Goal: Task Accomplishment & Management: Complete application form

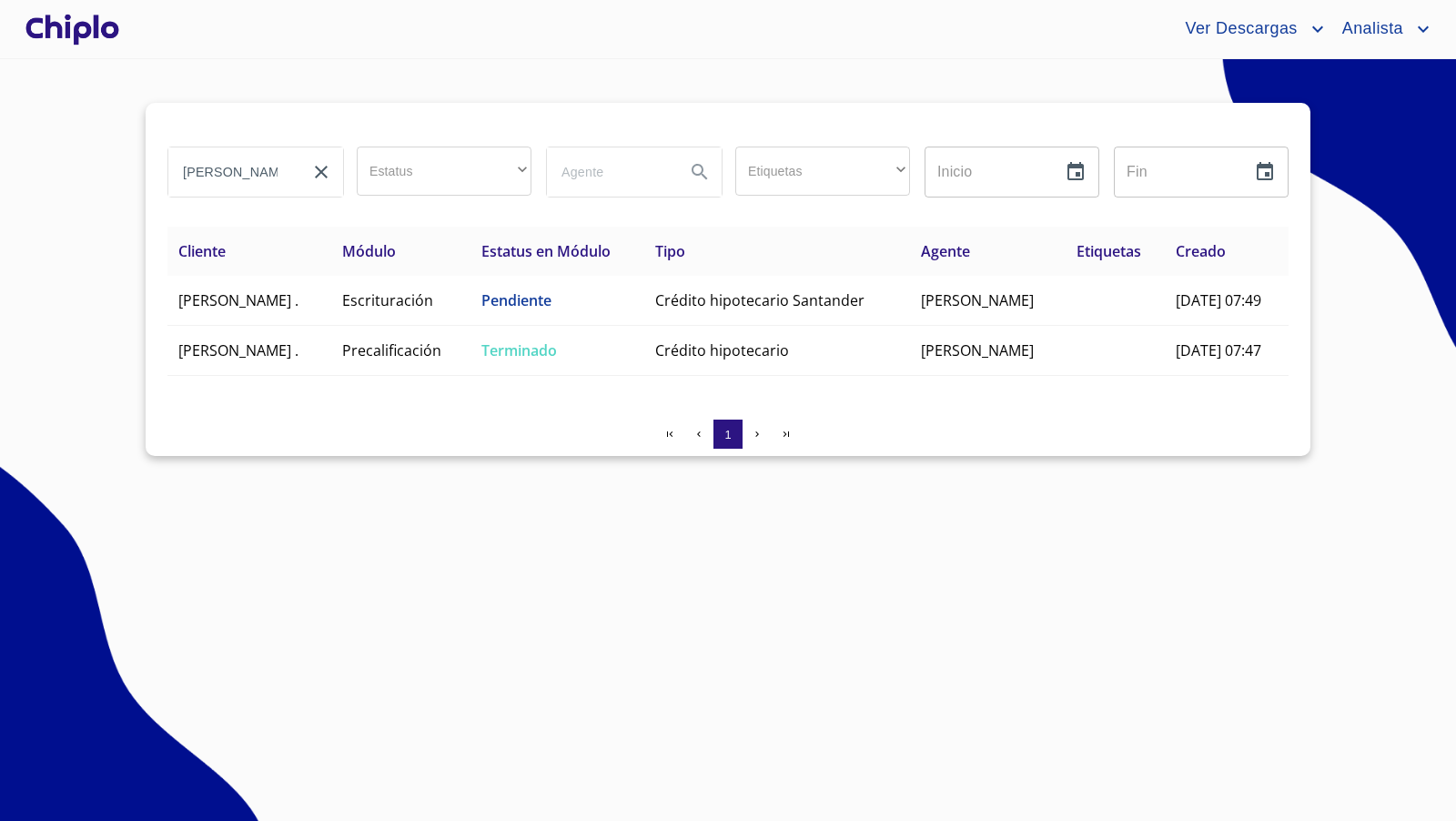
click at [88, 37] on div at bounding box center [71, 29] width 101 height 58
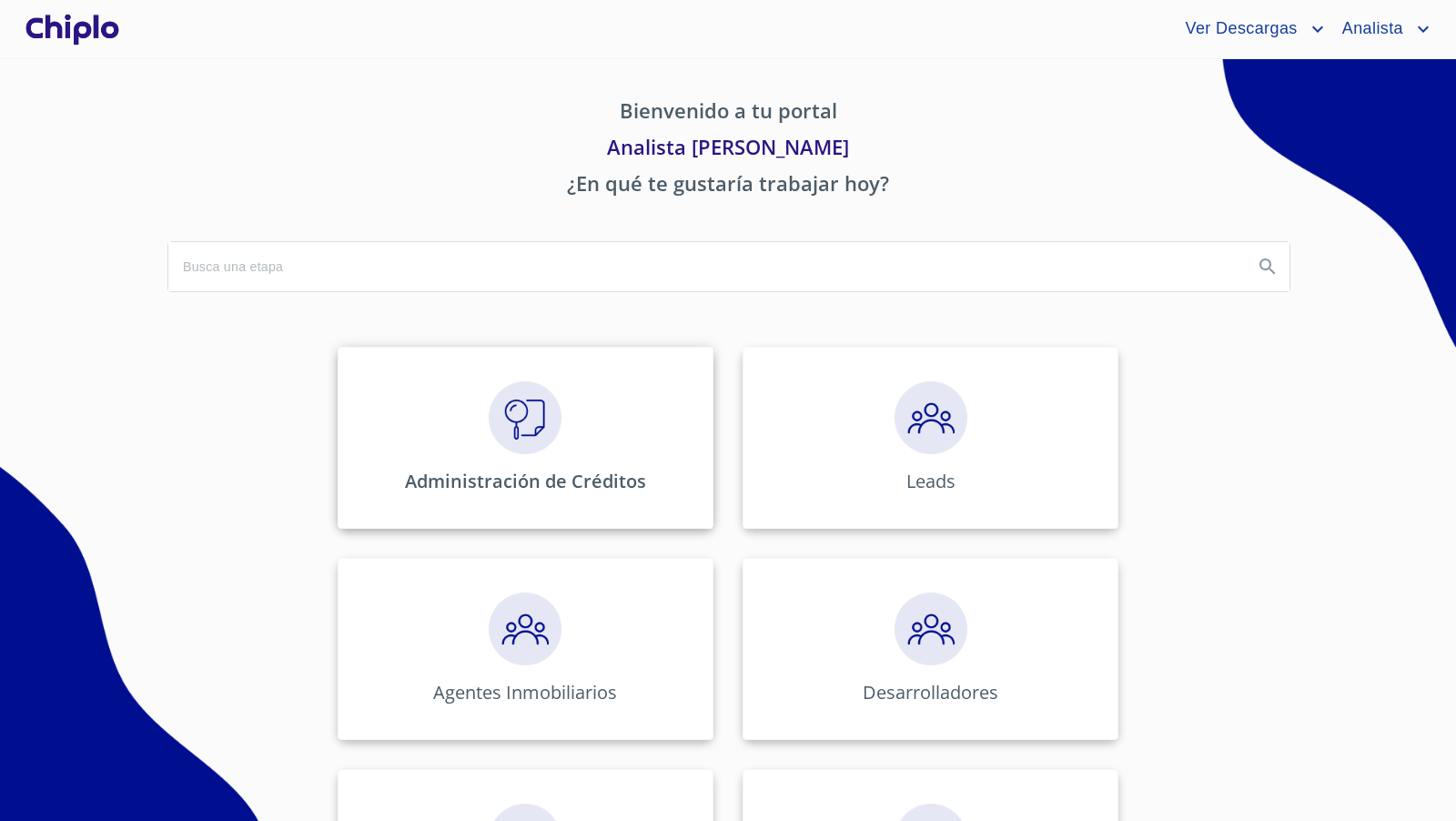
click at [501, 422] on img at bounding box center [524, 418] width 72 height 72
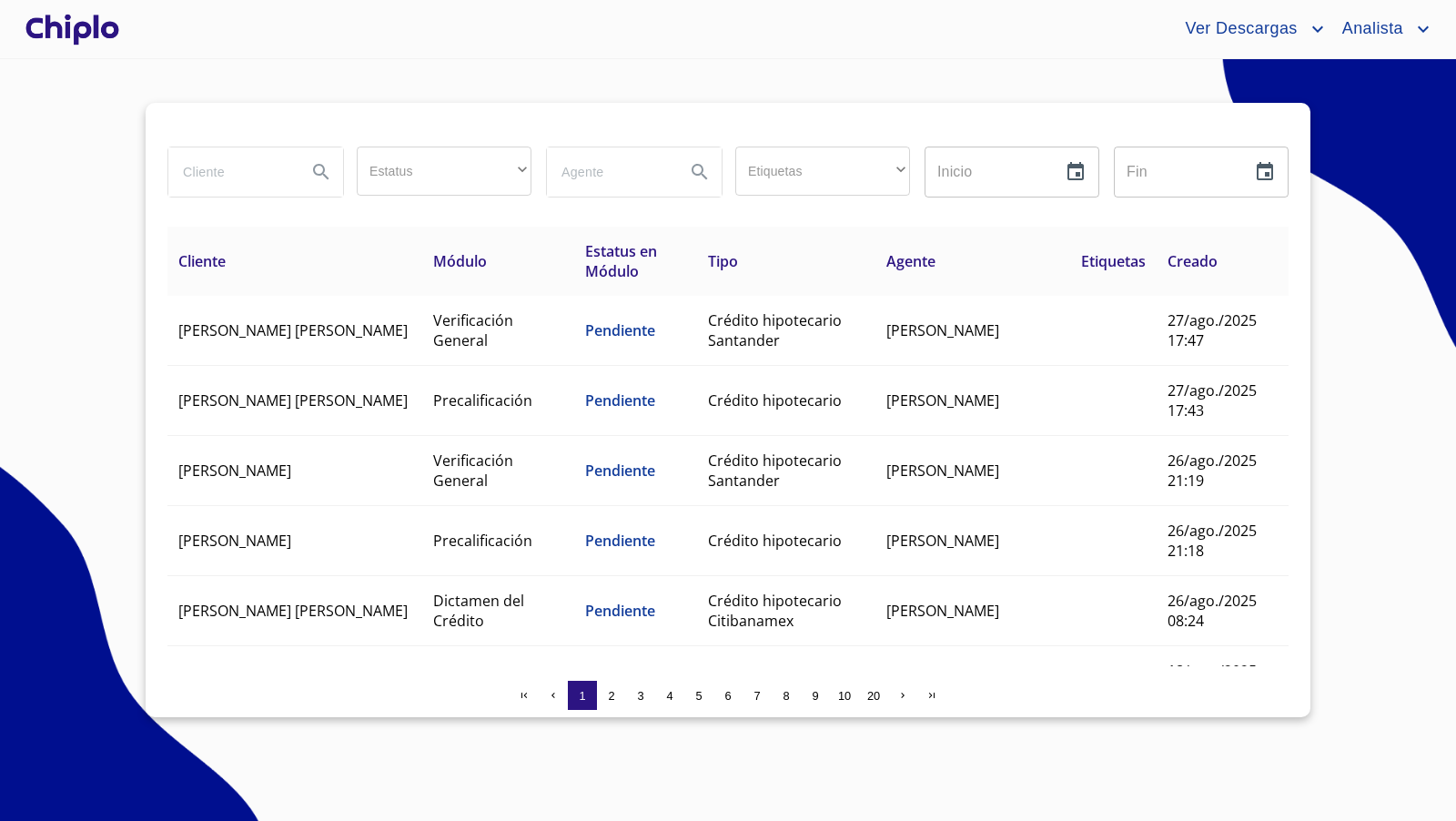
click at [217, 173] on input "search" at bounding box center [230, 172] width 124 height 49
type input "denisse"
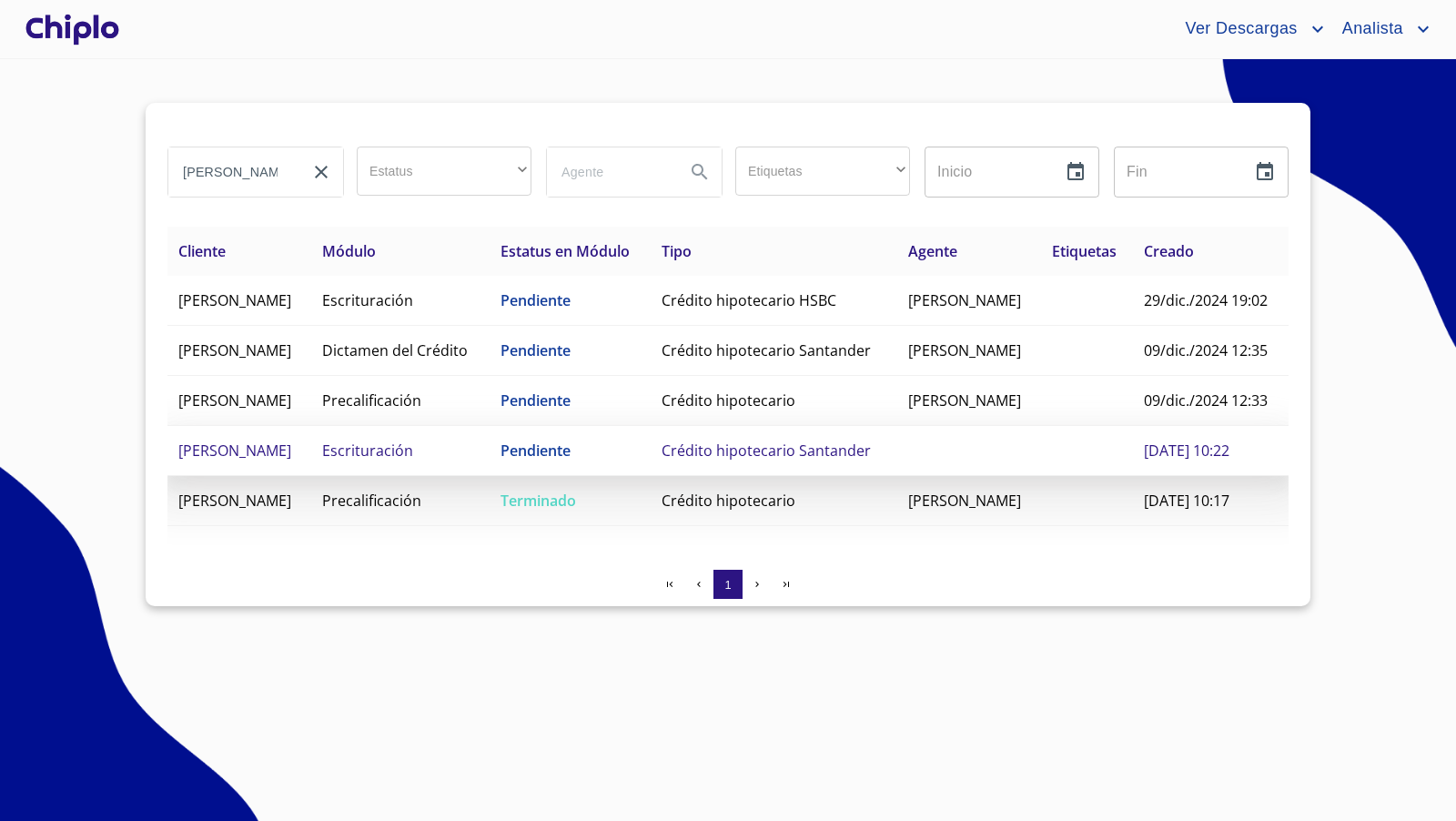
click at [311, 476] on td "[PERSON_NAME]" at bounding box center [239, 450] width 144 height 50
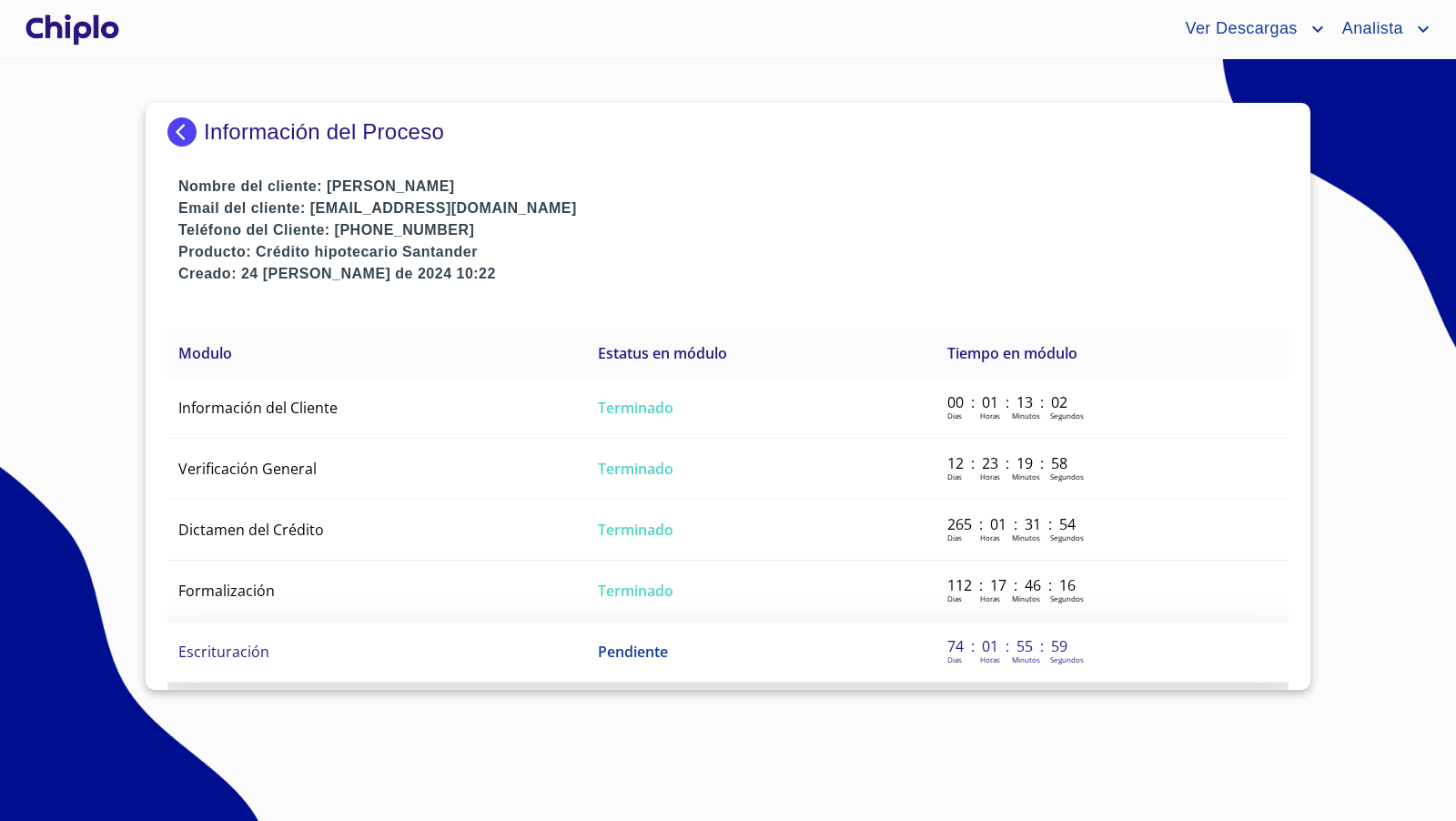
click at [416, 647] on td "Escrituración" at bounding box center [377, 652] width 419 height 61
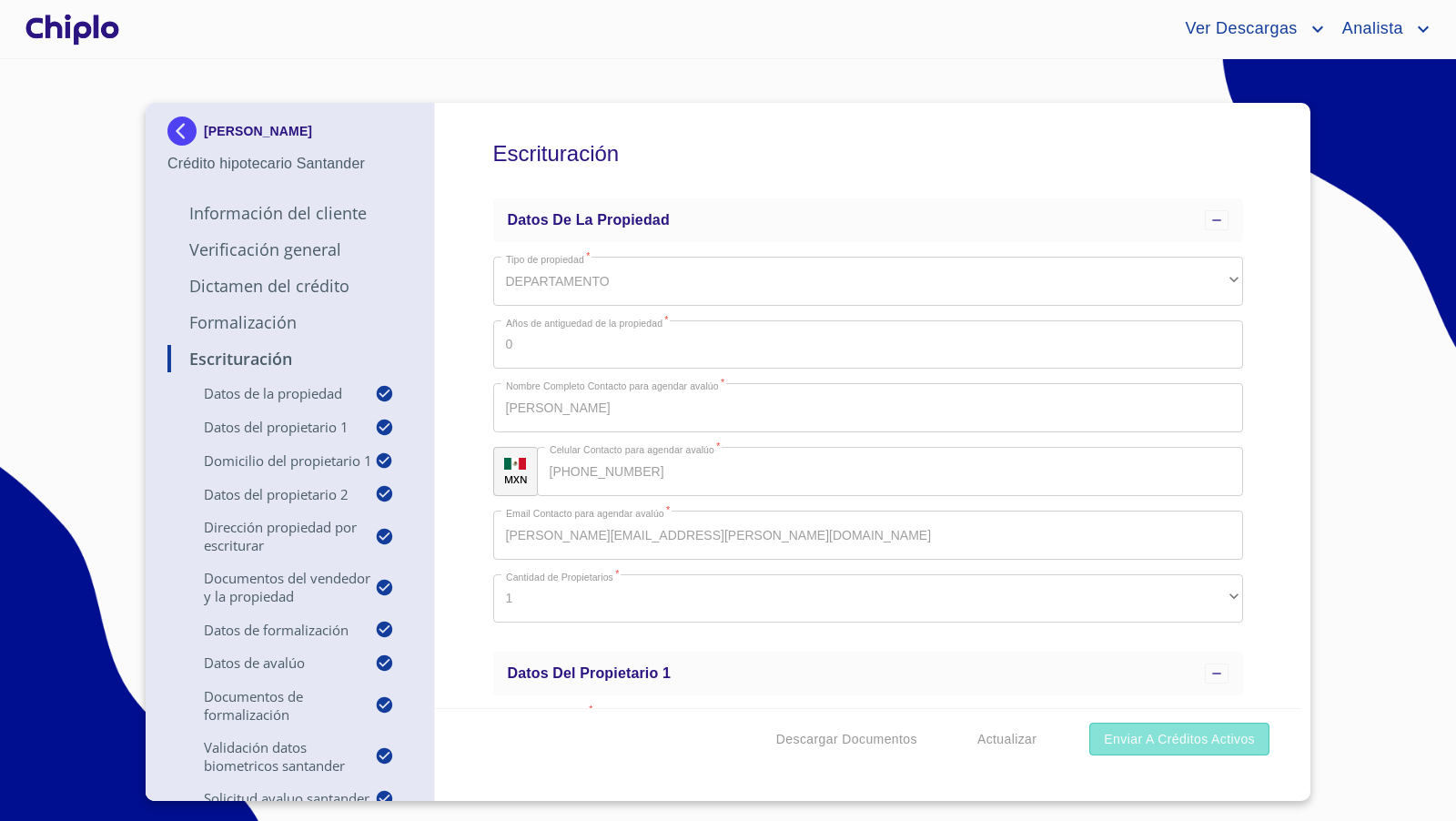
click at [1234, 746] on span "Enviar a Créditos Activos" at bounding box center [1179, 739] width 151 height 23
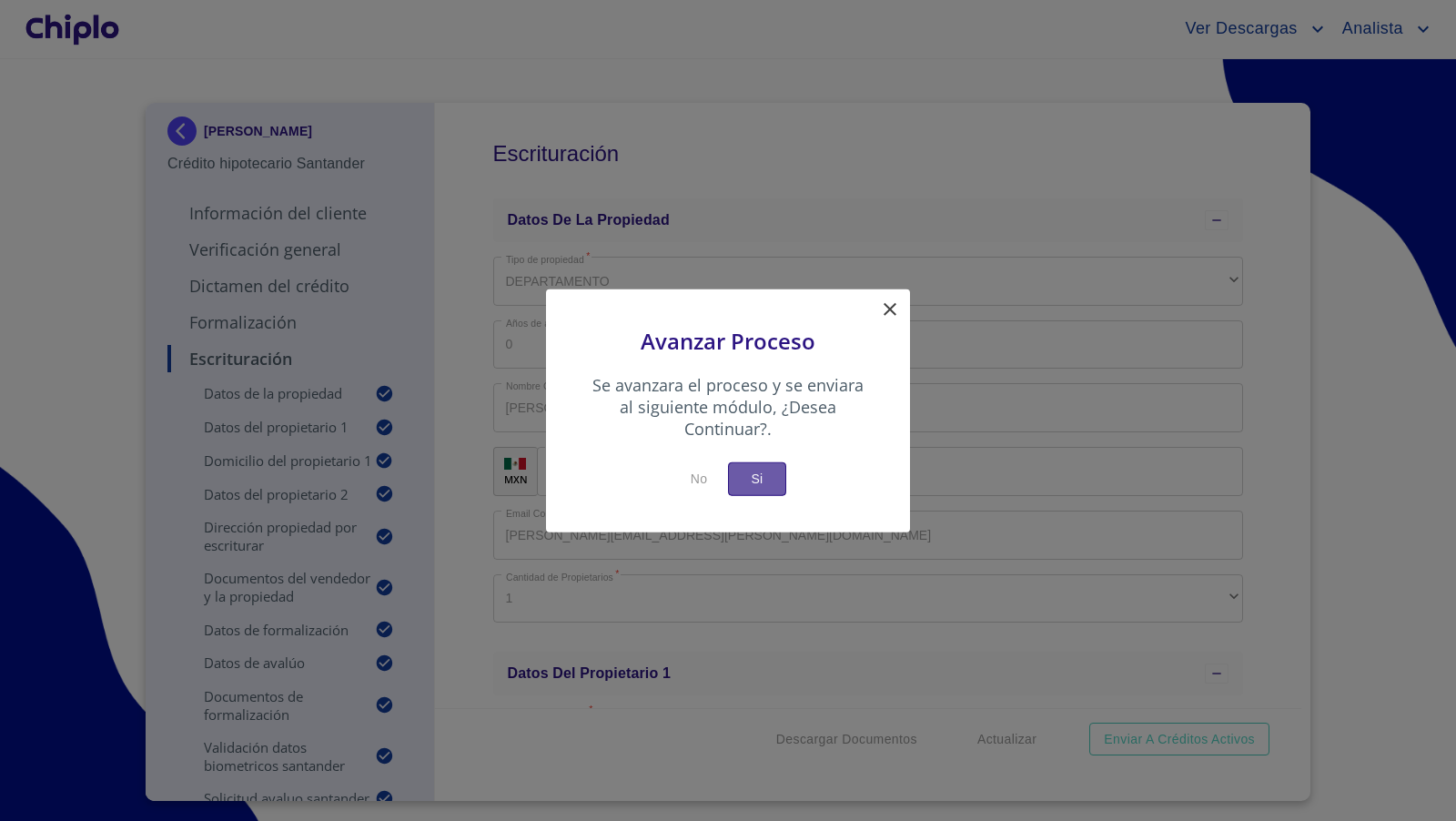
click at [760, 485] on span "Si" at bounding box center [757, 480] width 29 height 23
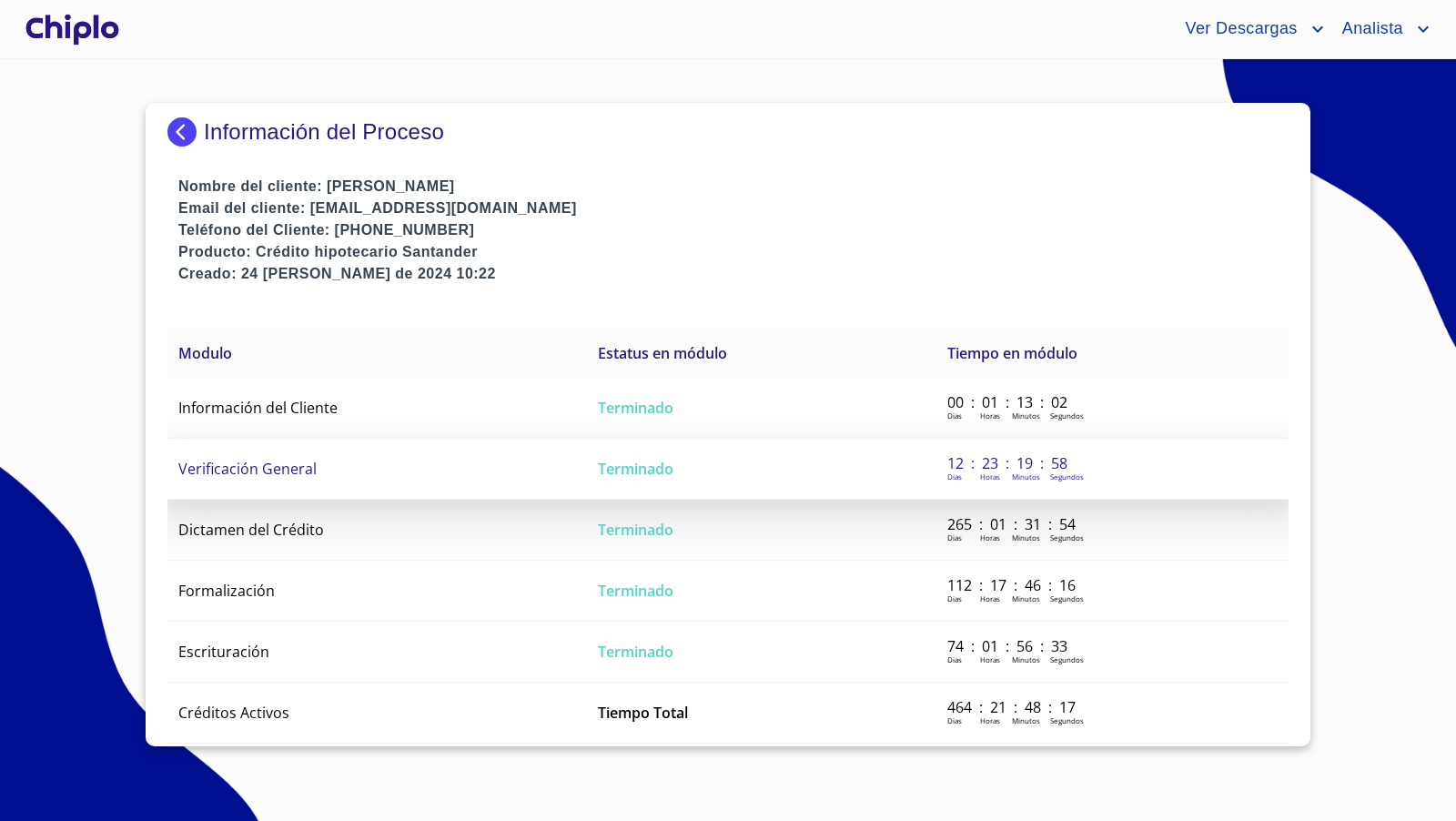
click at [321, 466] on td "Verificación General" at bounding box center [377, 469] width 419 height 61
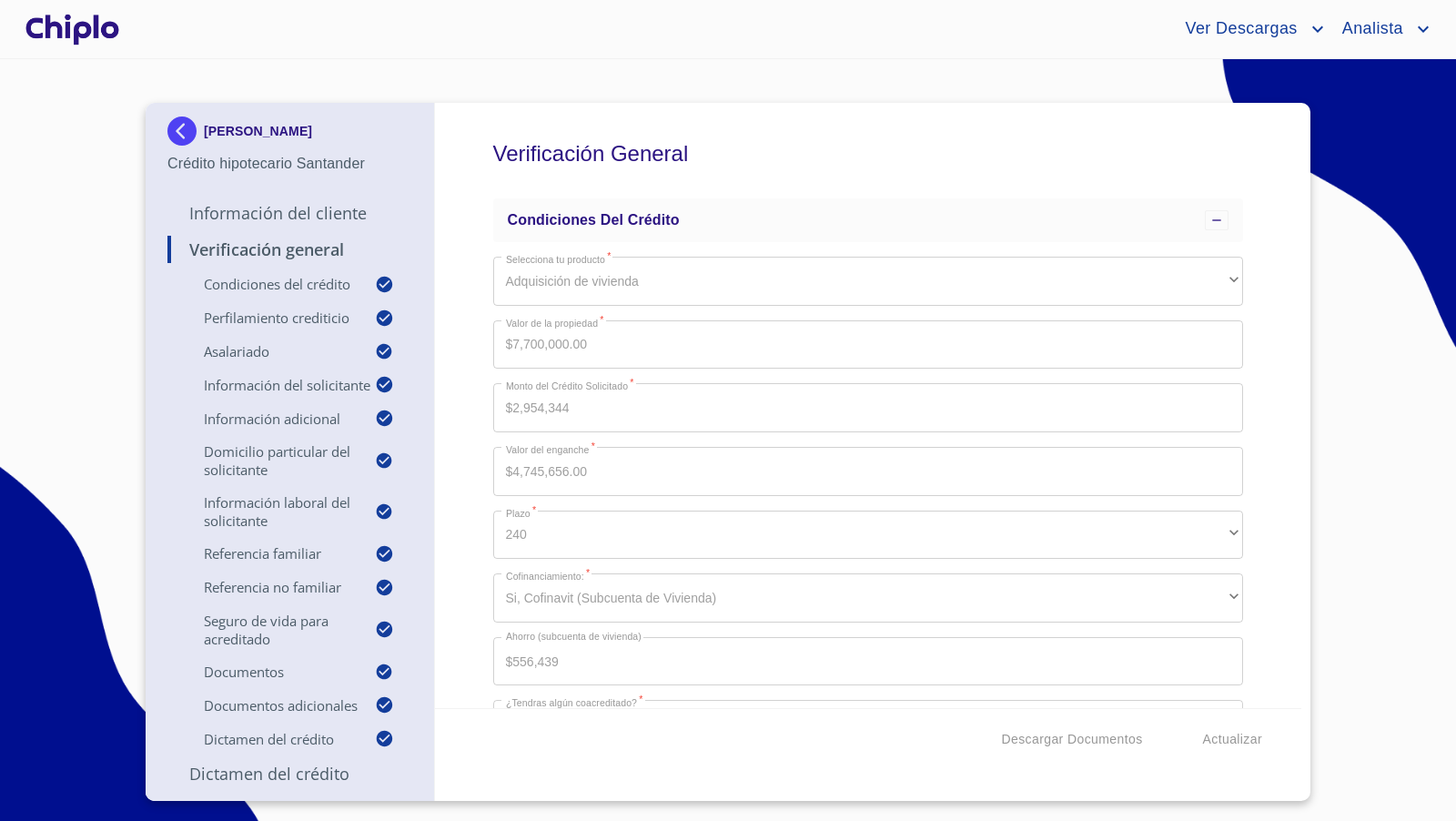
scroll to position [18301, 0]
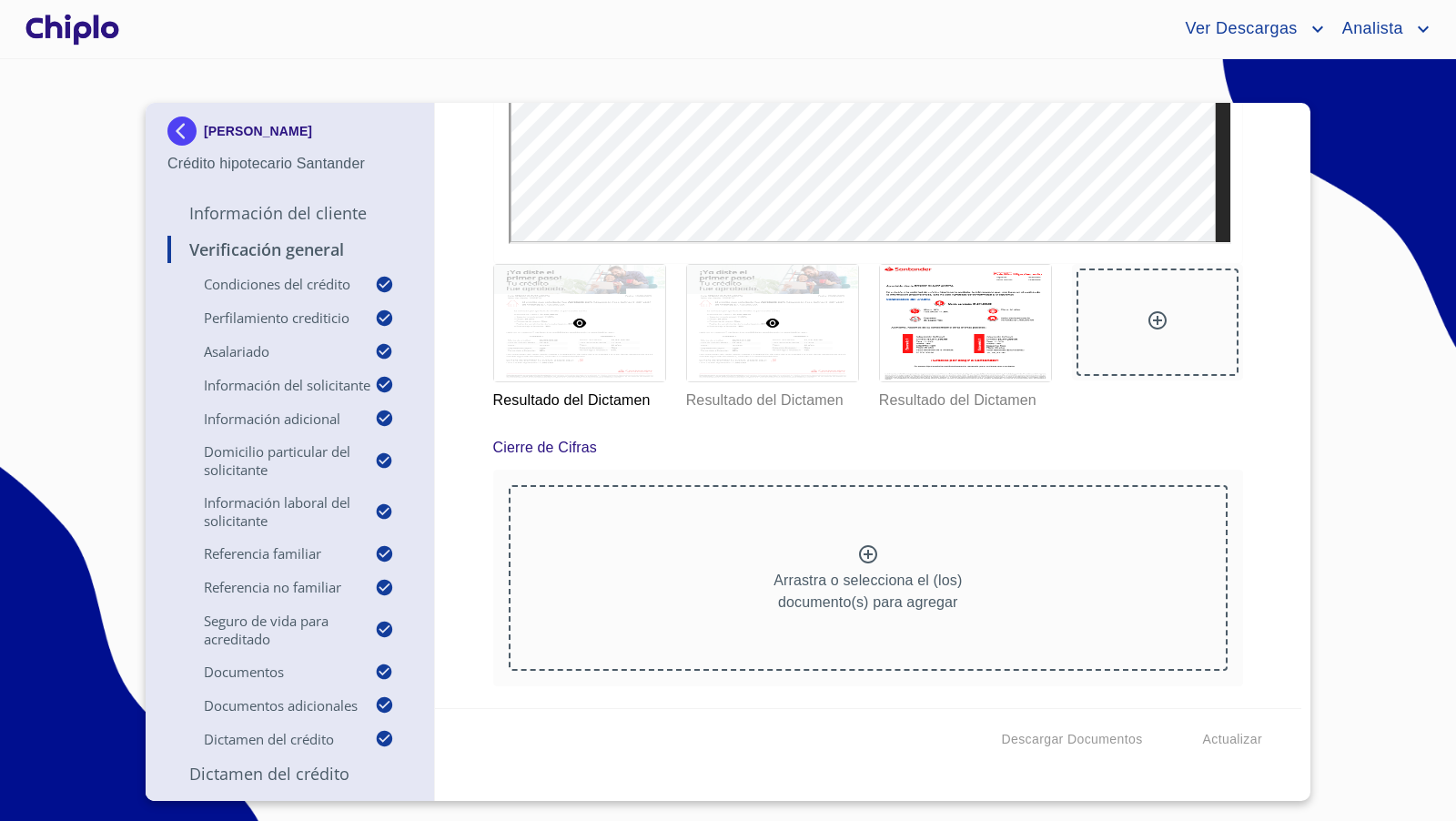
click at [750, 382] on div at bounding box center [773, 324] width 171 height 117
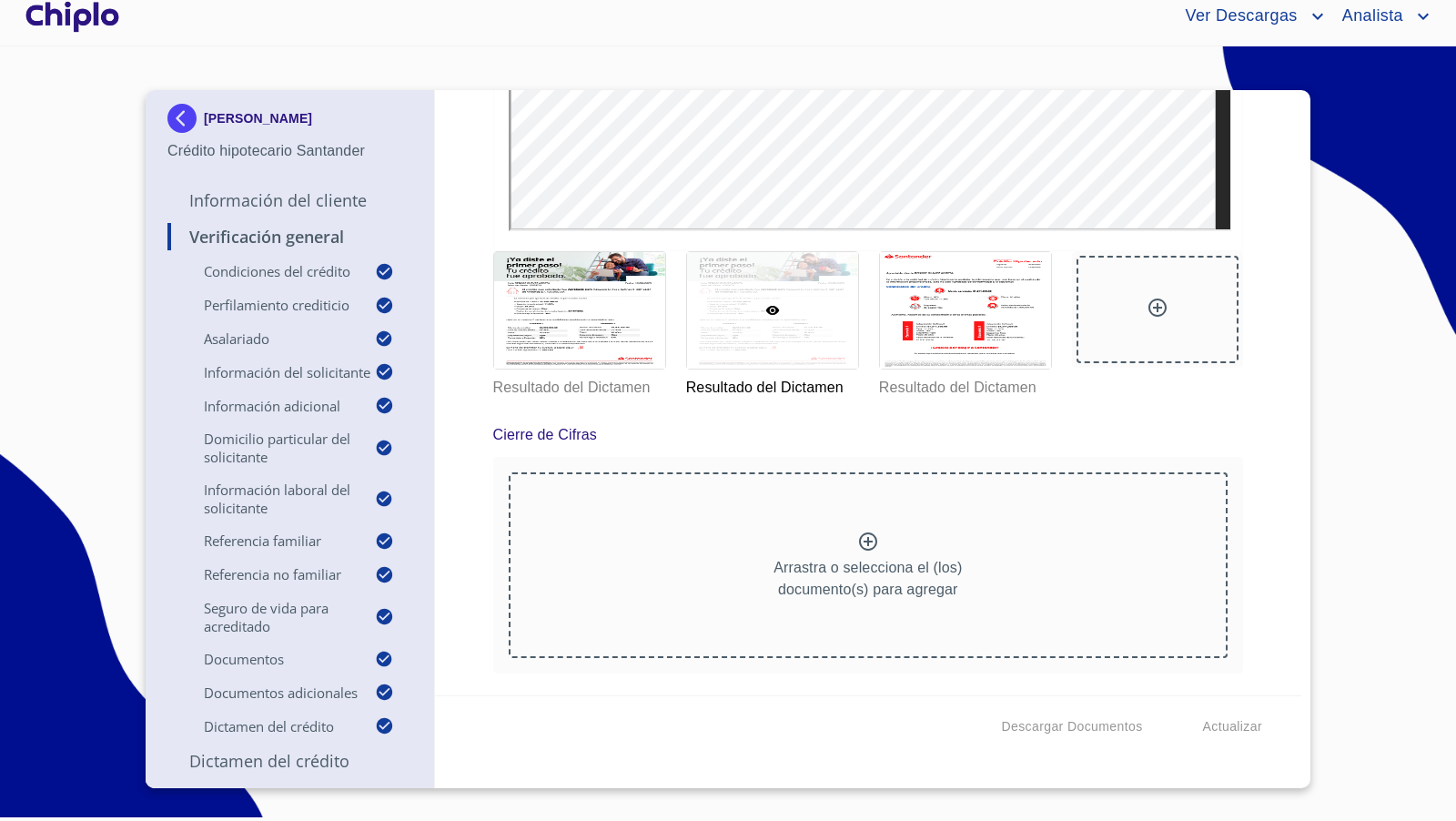
scroll to position [18299, 0]
click at [980, 369] on div at bounding box center [965, 310] width 171 height 117
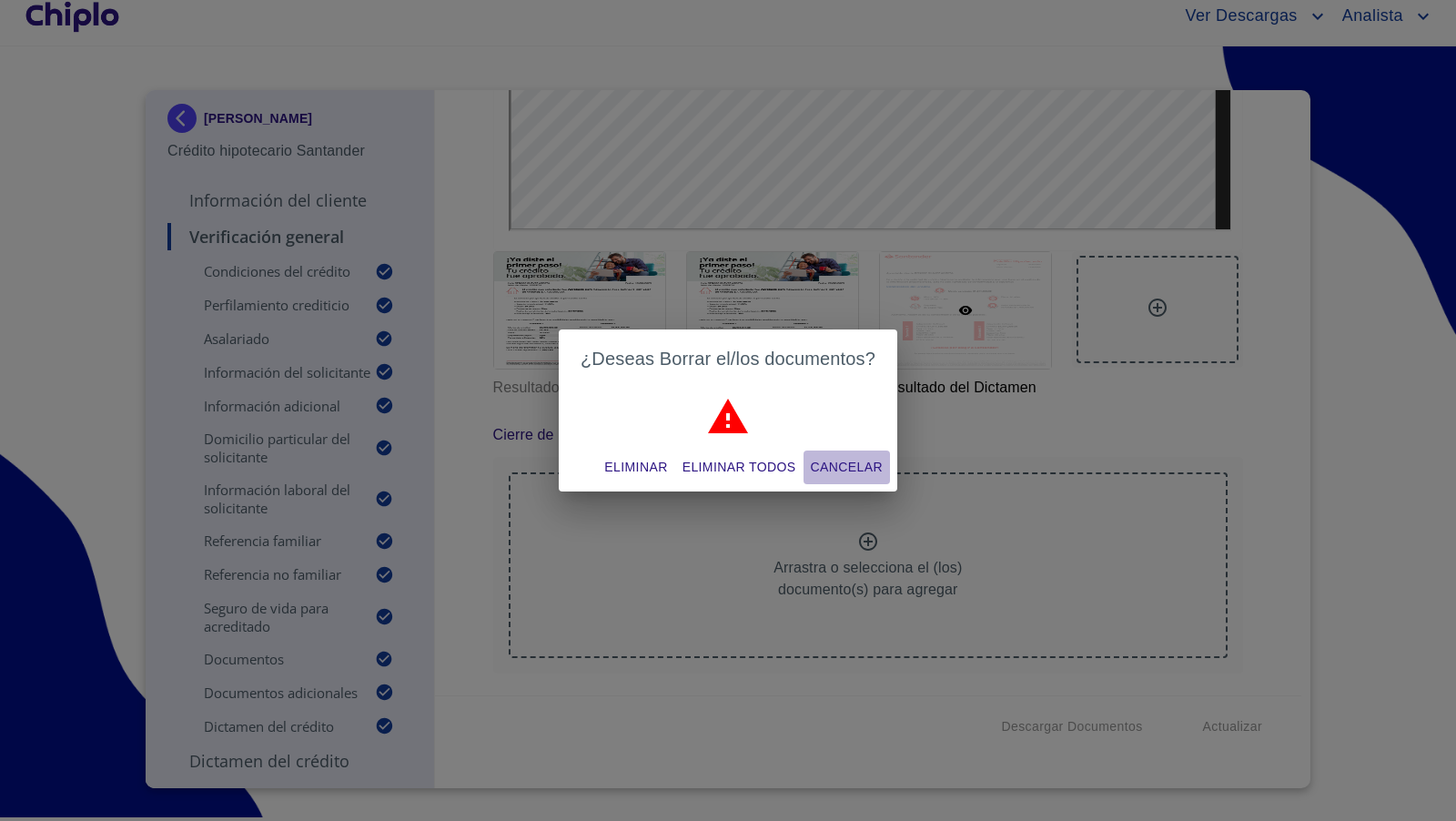
click at [827, 471] on span "Cancelar" at bounding box center [846, 467] width 71 height 23
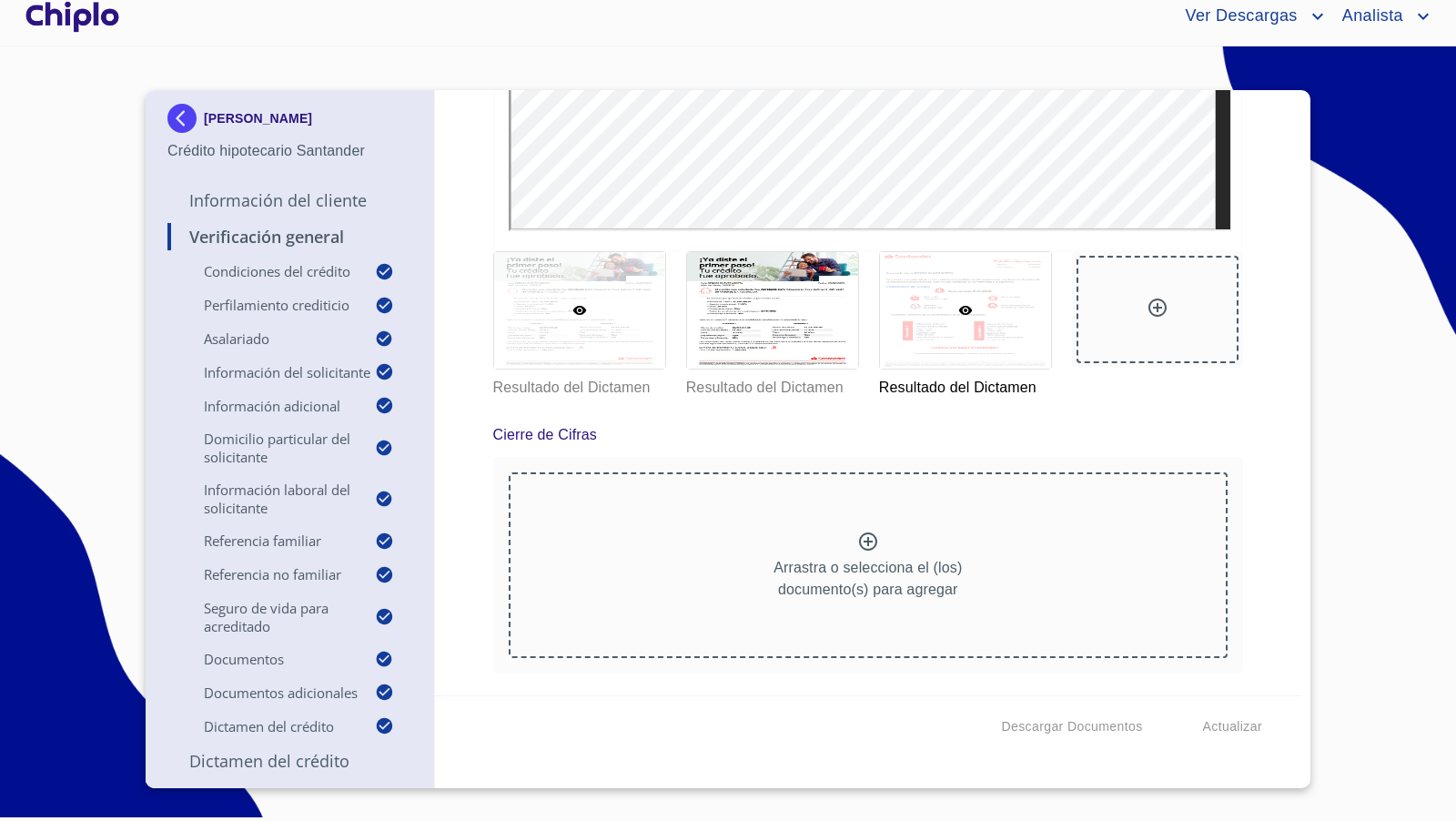
click at [581, 369] on div at bounding box center [580, 310] width 171 height 117
click at [997, 369] on div at bounding box center [965, 310] width 171 height 117
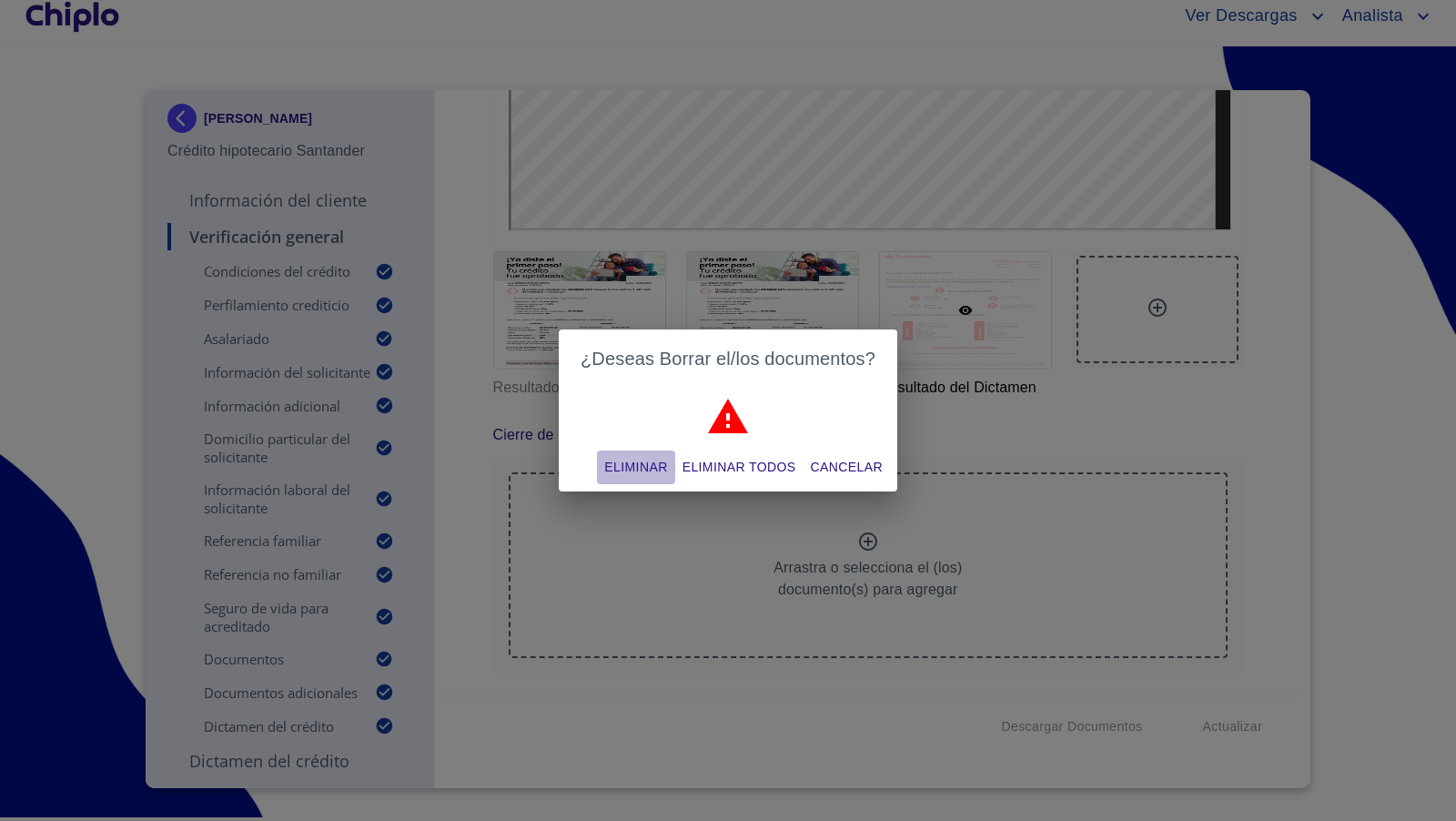
click at [648, 464] on span "Eliminar" at bounding box center [635, 467] width 63 height 23
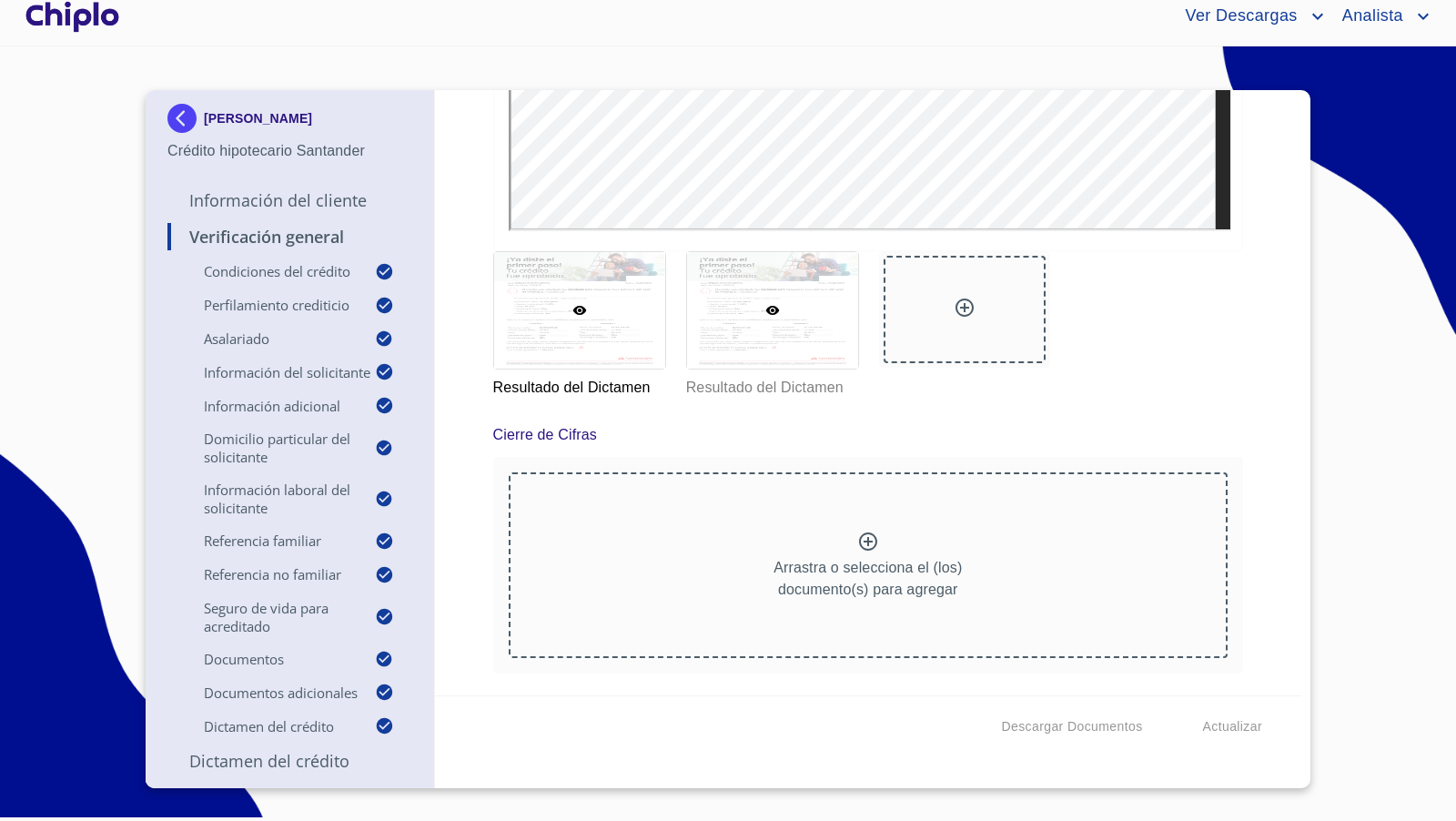
click at [754, 369] on div at bounding box center [773, 310] width 171 height 117
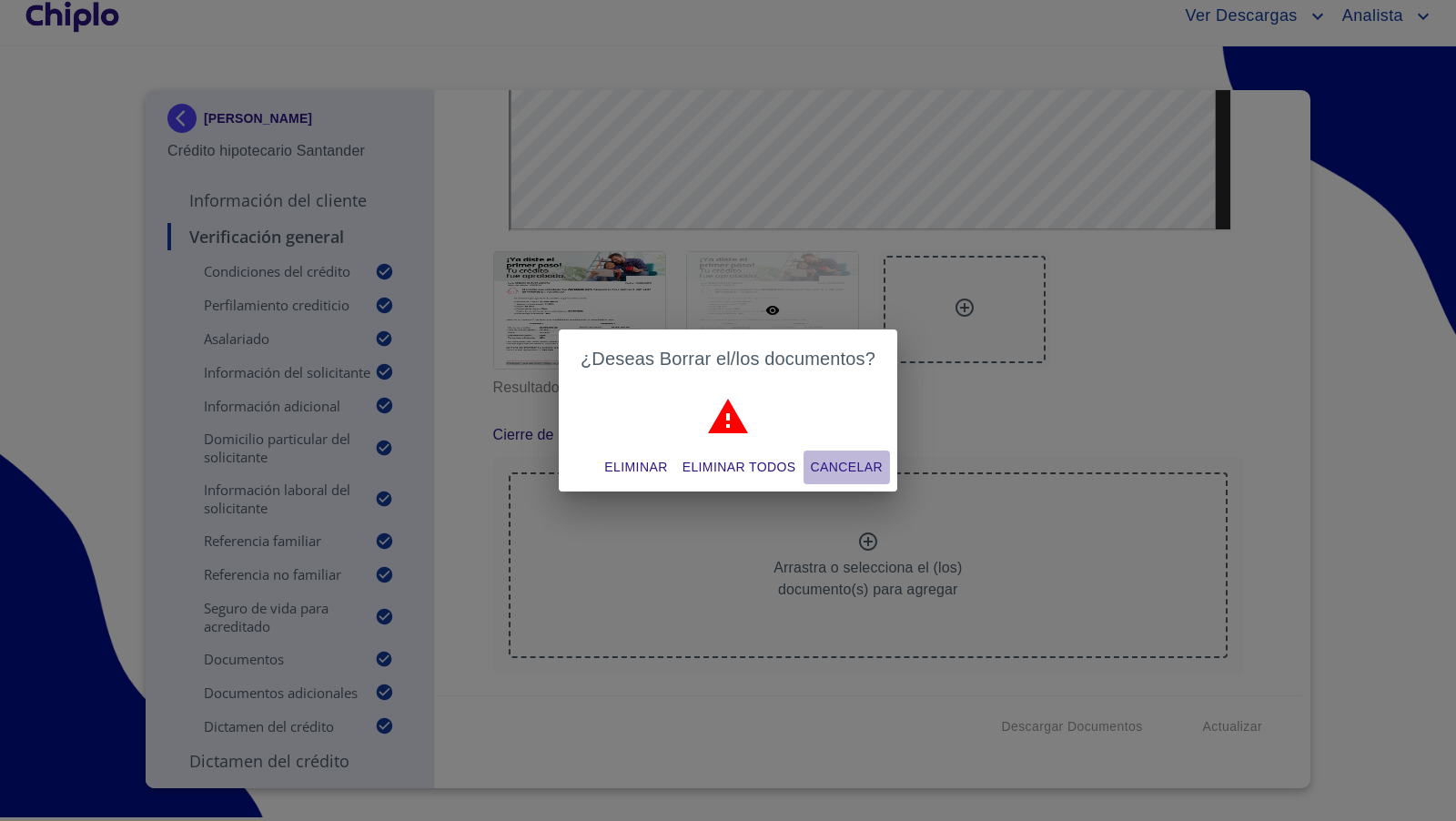
click at [834, 459] on span "Cancelar" at bounding box center [846, 467] width 71 height 23
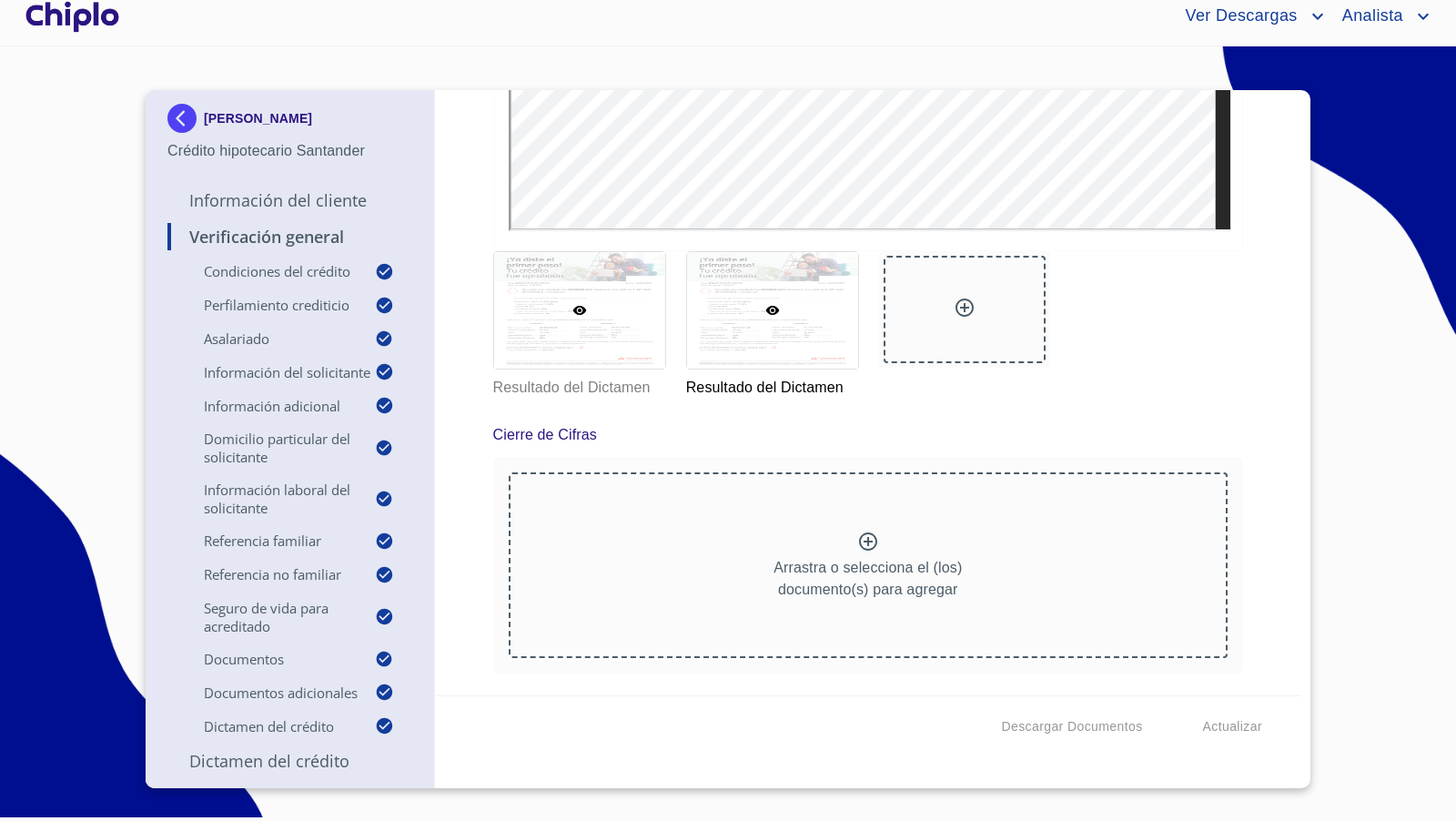
click at [584, 346] on div at bounding box center [580, 310] width 171 height 117
click at [794, 369] on div at bounding box center [773, 310] width 171 height 117
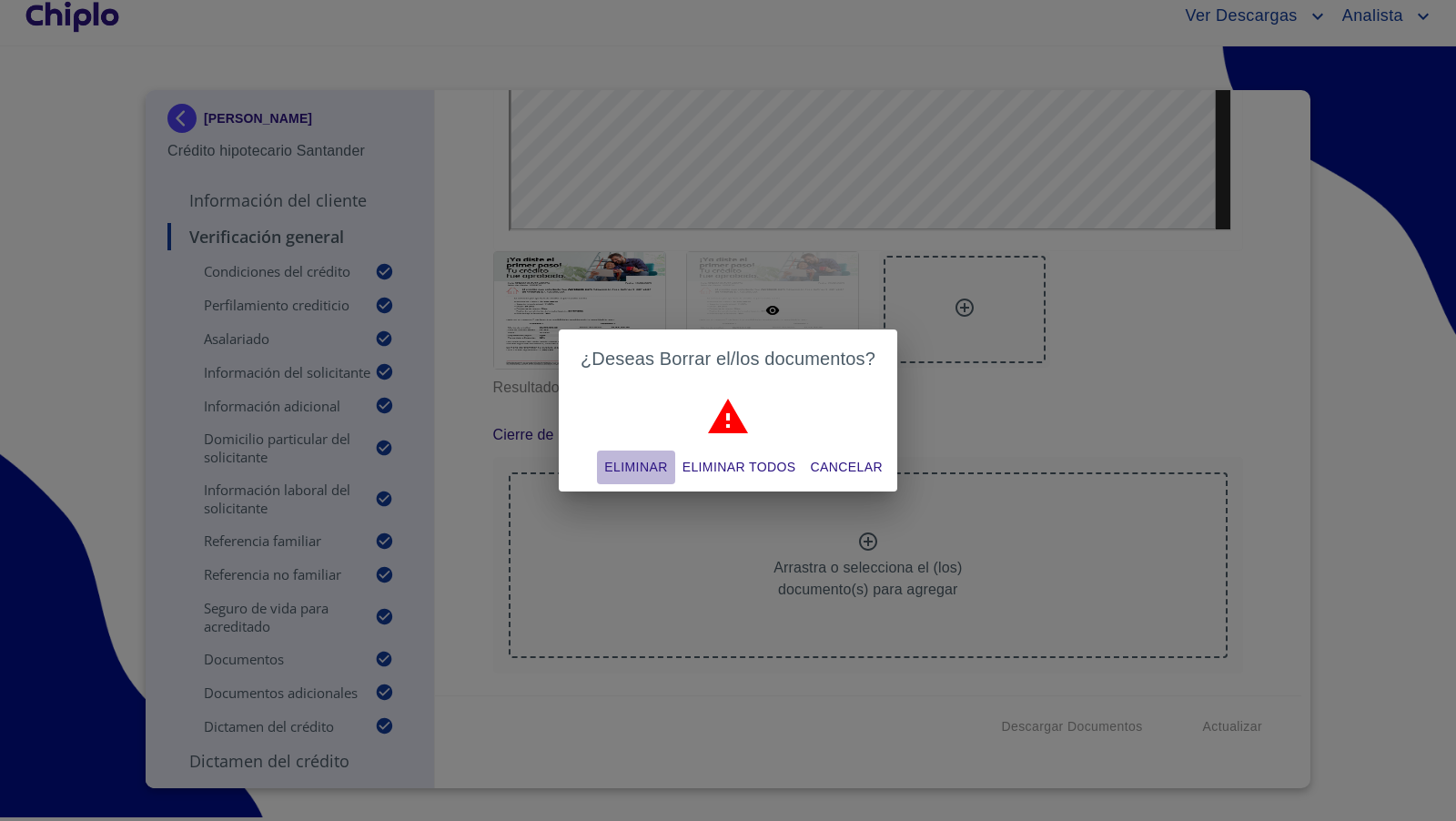
click at [664, 467] on span "Eliminar" at bounding box center [635, 467] width 63 height 23
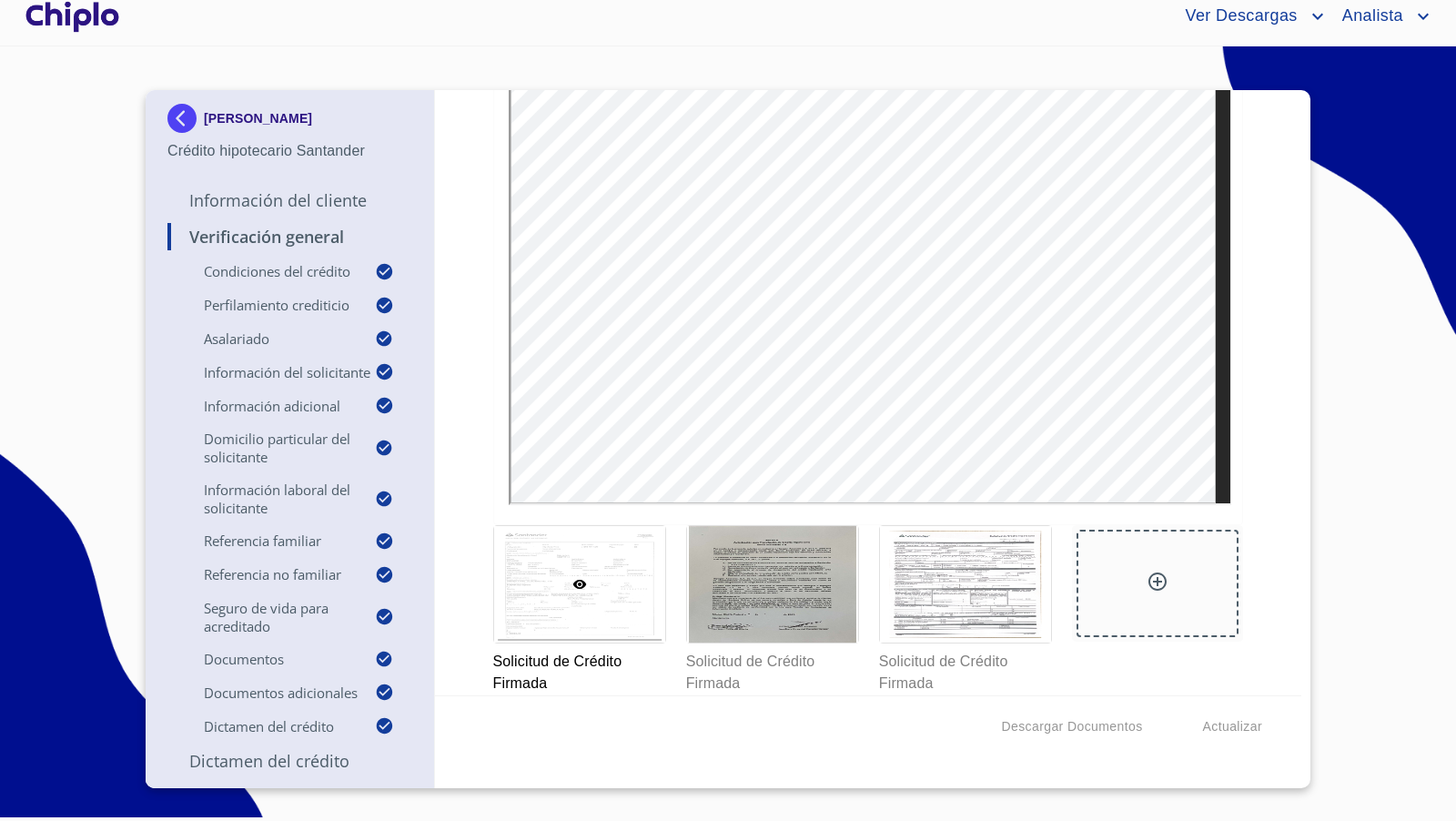
scroll to position [14495, 0]
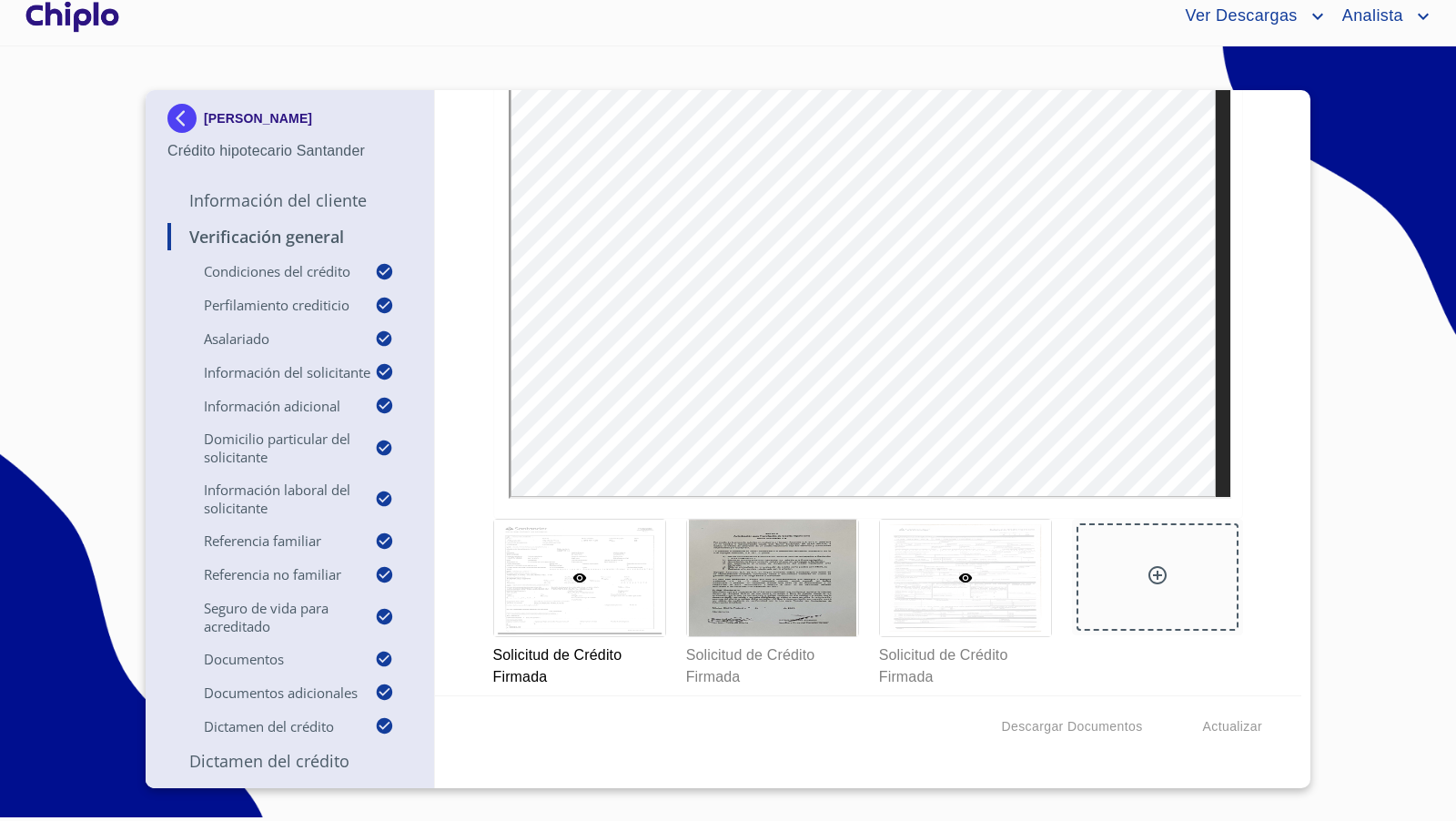
click at [979, 529] on div at bounding box center [965, 578] width 171 height 117
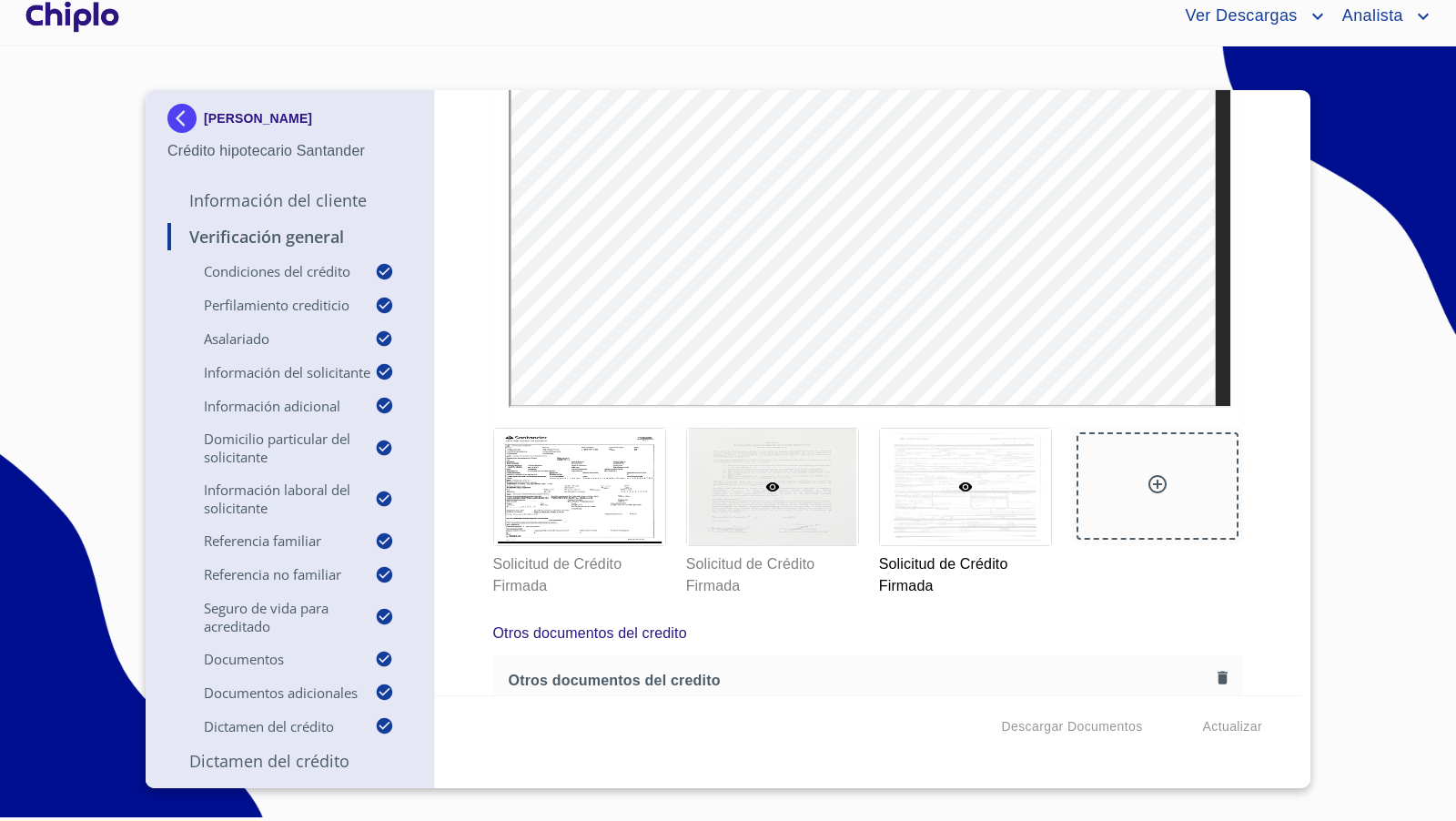
click at [785, 472] on div at bounding box center [773, 487] width 171 height 117
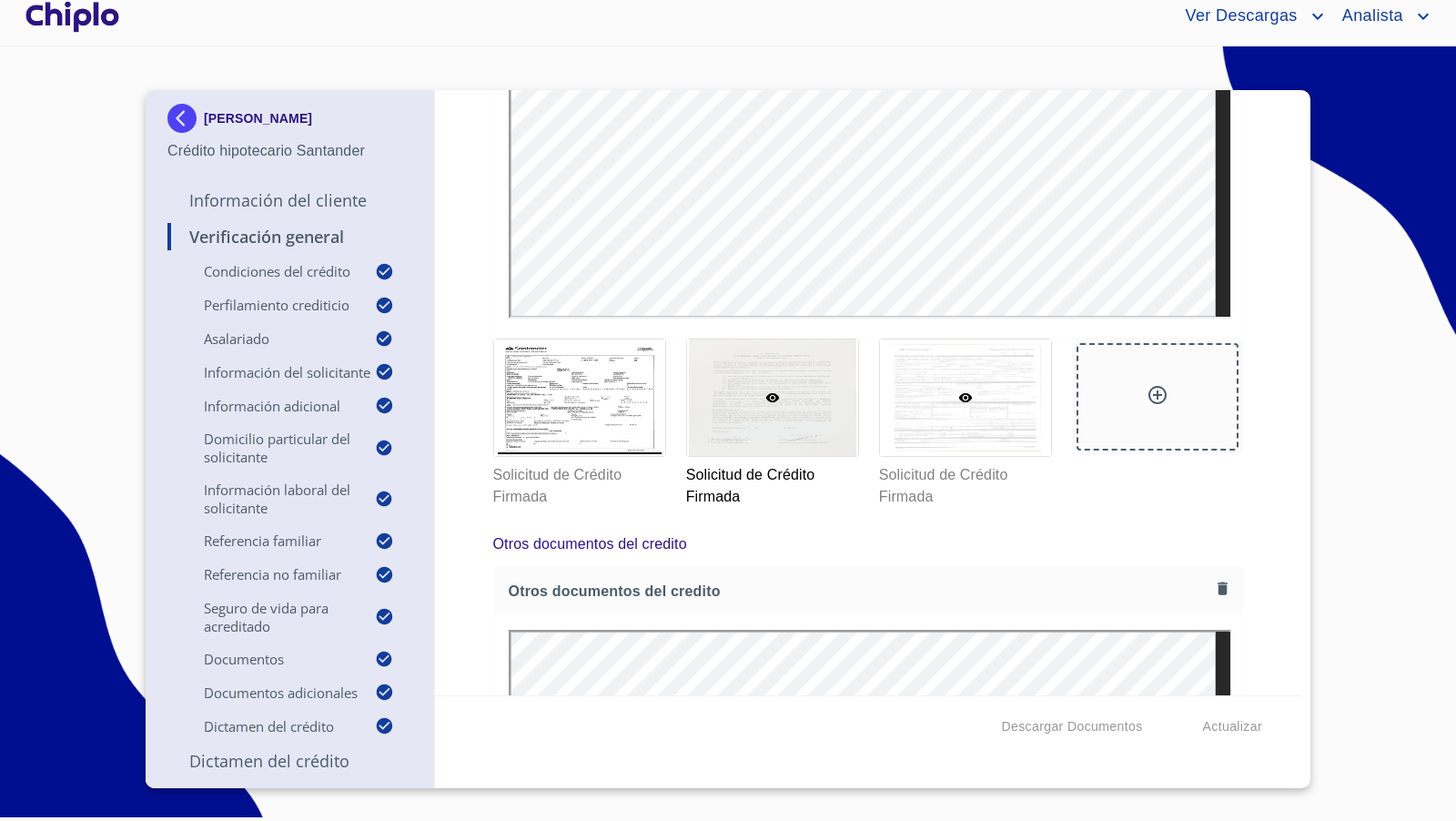
click at [967, 391] on div at bounding box center [965, 398] width 171 height 117
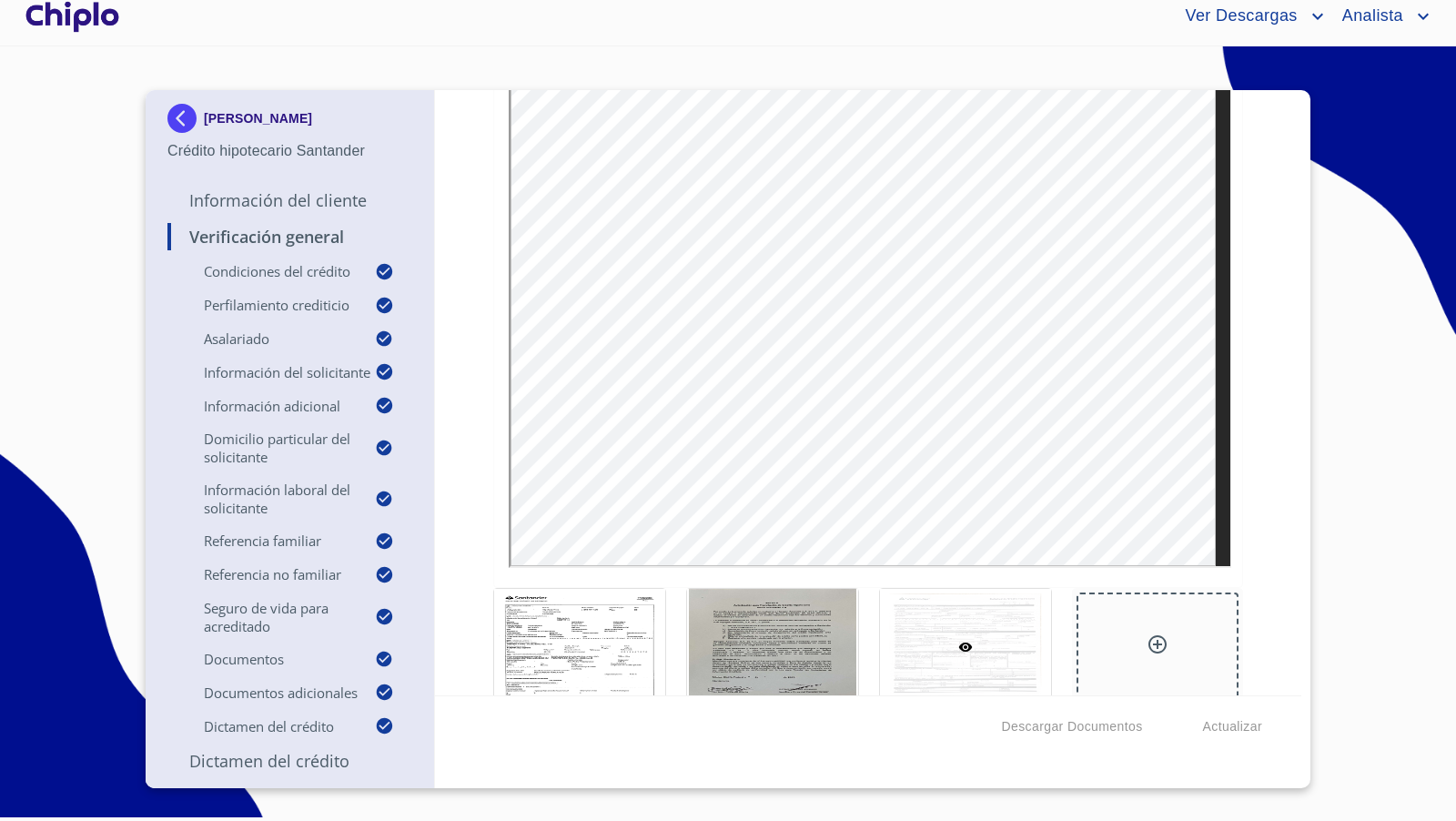
scroll to position [14440, 0]
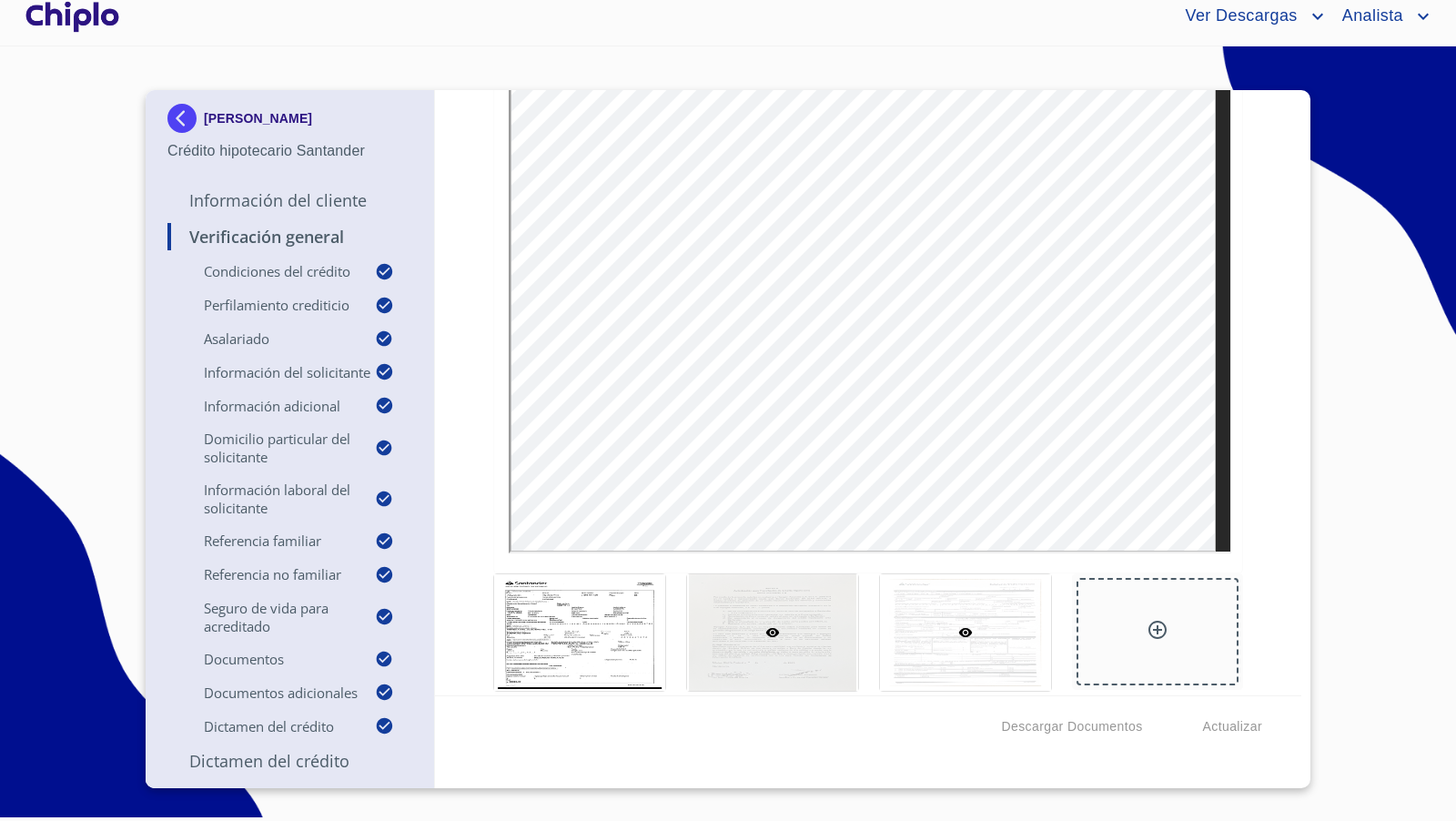
click at [765, 628] on icon at bounding box center [772, 633] width 14 height 9
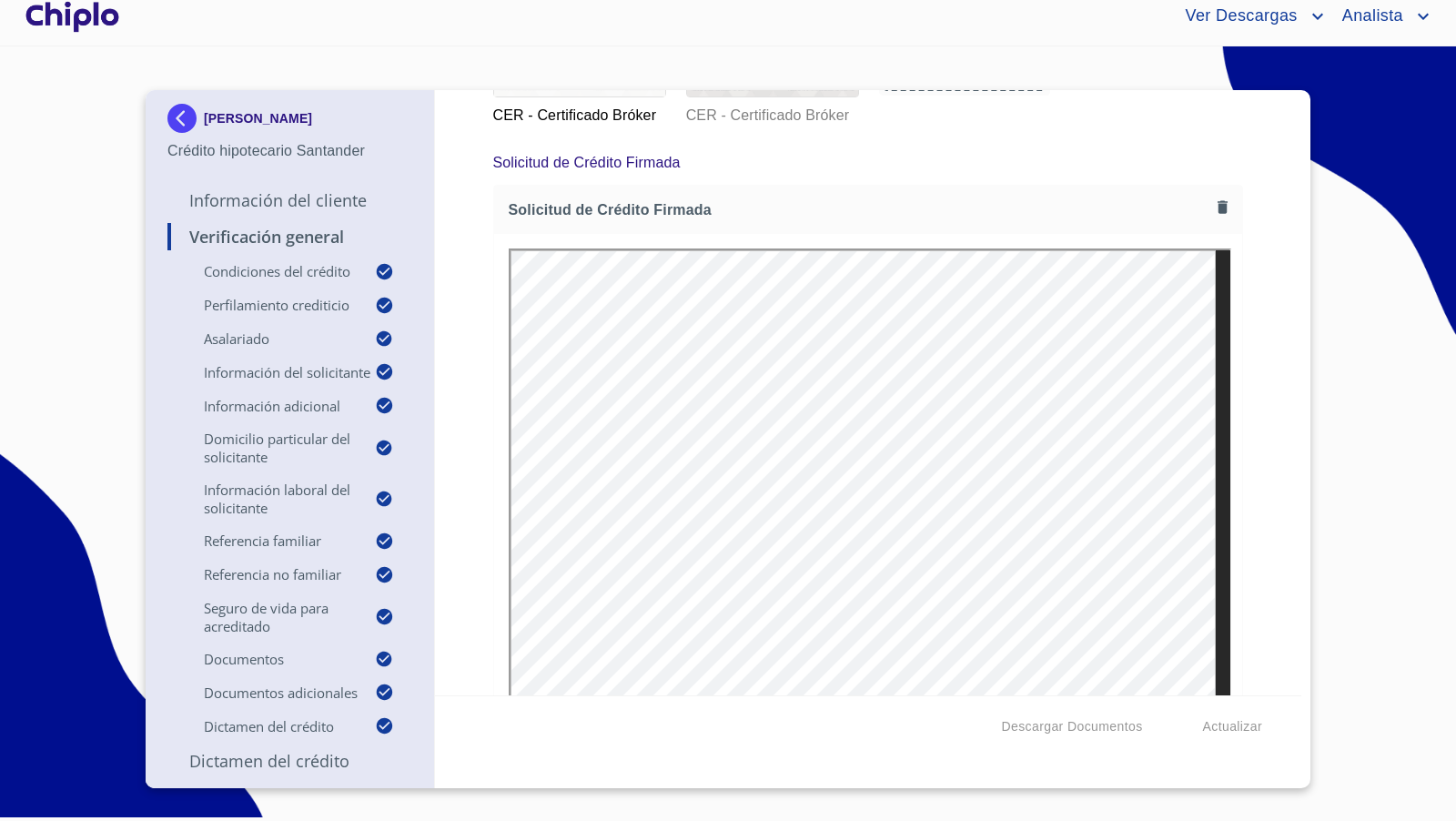
scroll to position [14255, 0]
click at [1238, 587] on div "Verificación General Condiciones del Crédito Selecciona tu producto   * Adquisi…" at bounding box center [869, 393] width 867 height 606
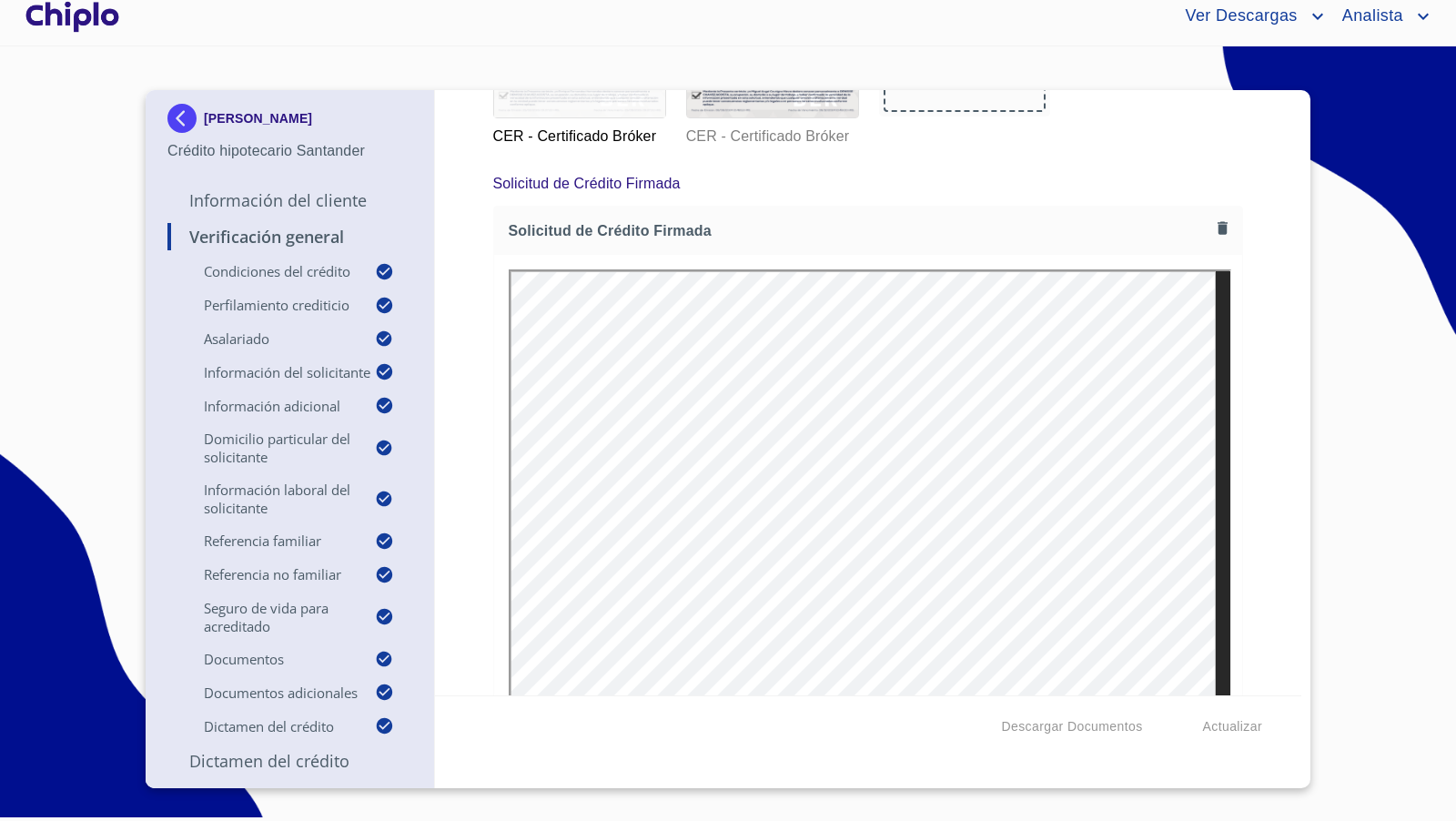
scroll to position [14233, 0]
click at [1217, 223] on icon "button" at bounding box center [1222, 229] width 10 height 13
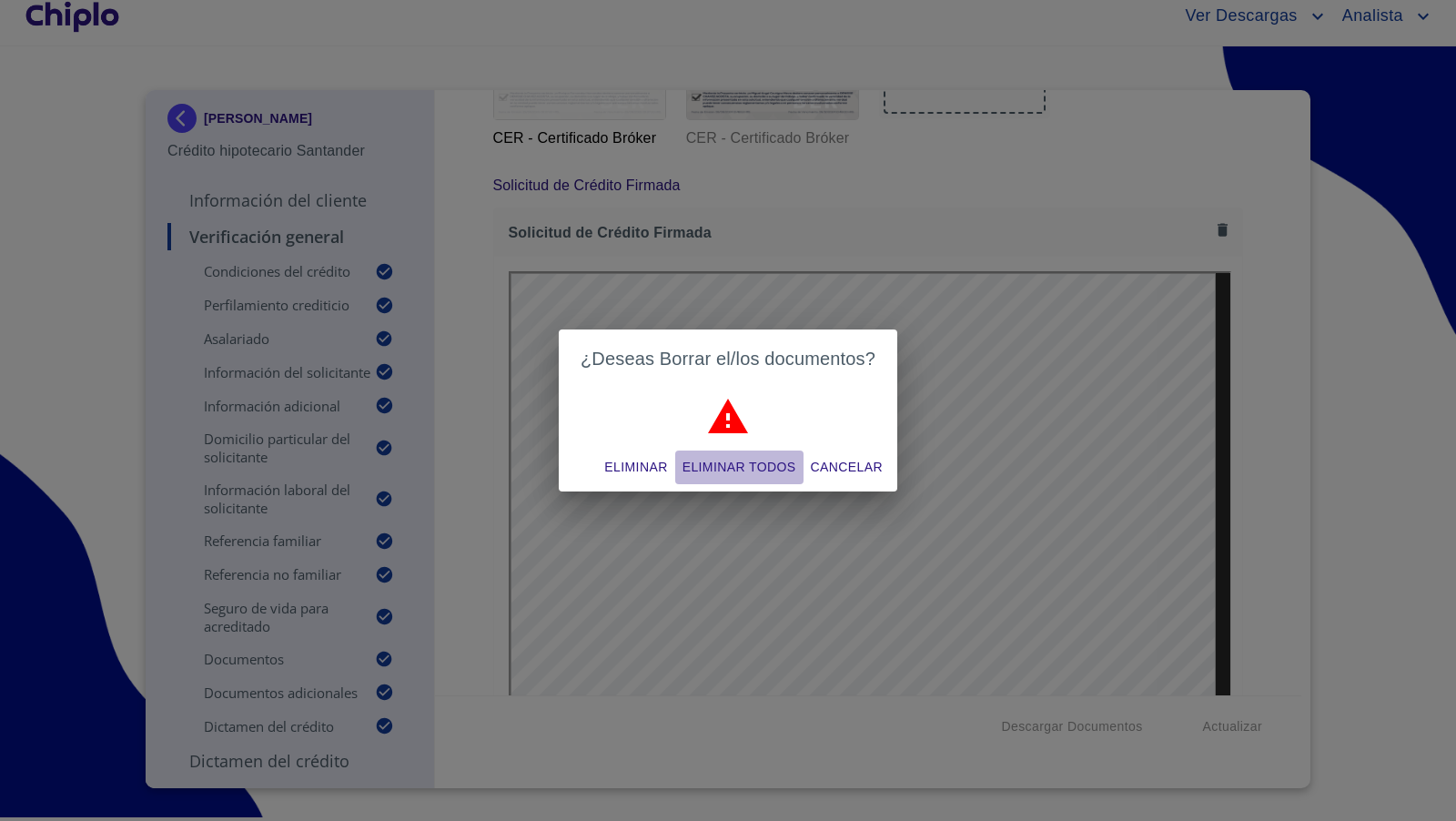
click at [728, 465] on span "Eliminar todos" at bounding box center [739, 467] width 114 height 23
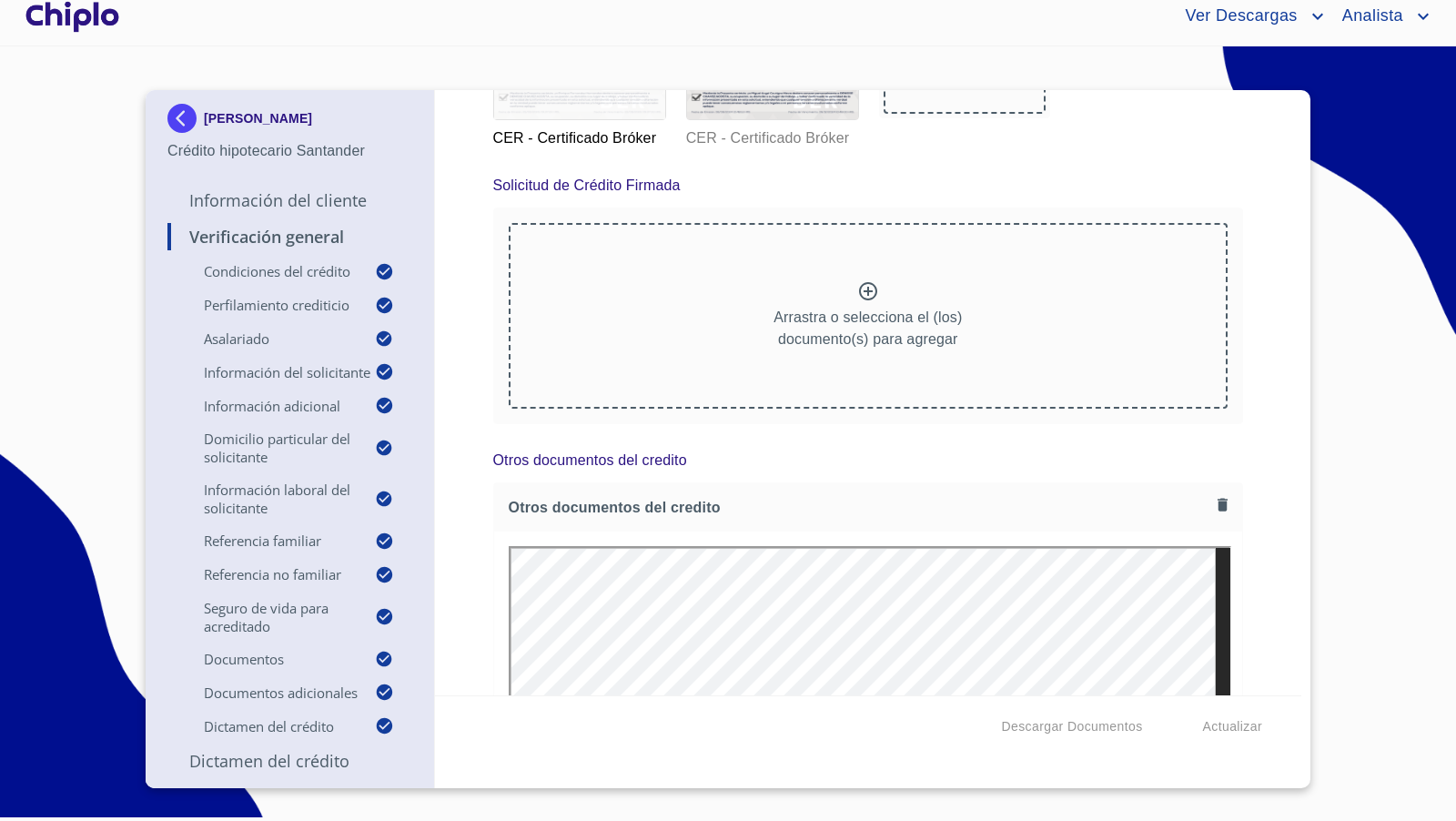
click at [857, 280] on icon at bounding box center [868, 291] width 22 height 22
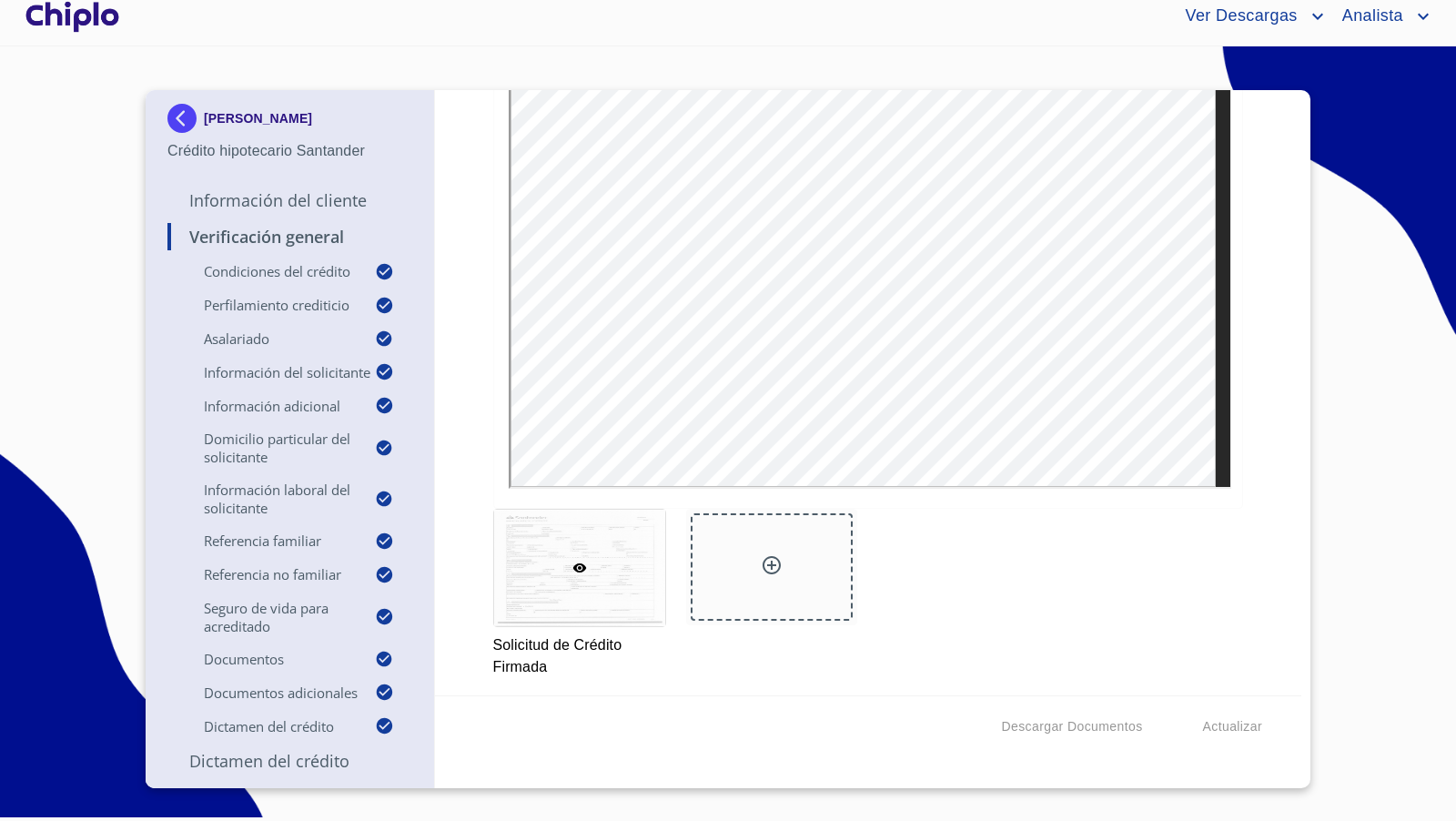
scroll to position [14513, 0]
click at [766, 549] on icon at bounding box center [771, 558] width 18 height 18
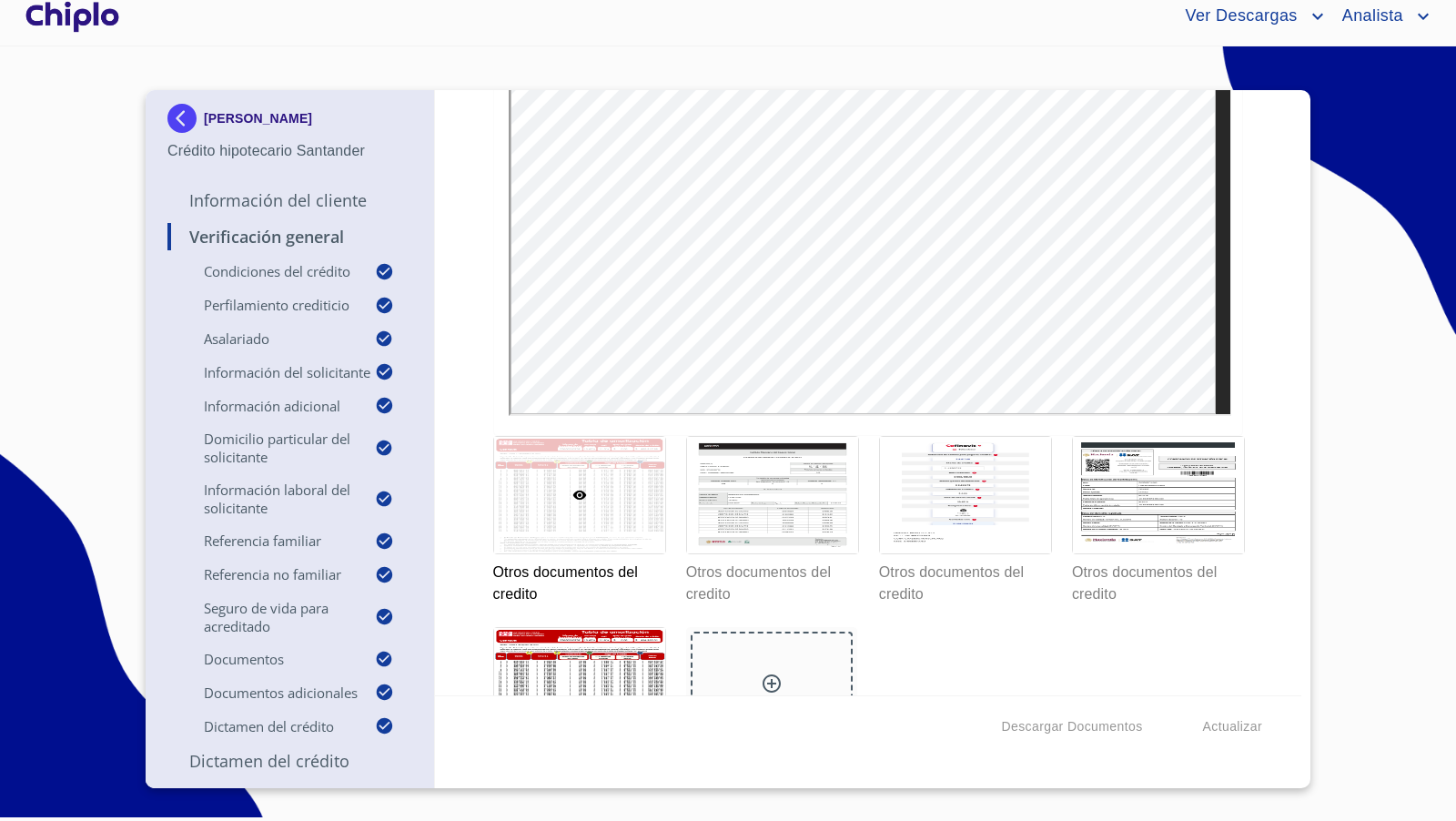
scroll to position [15358, 0]
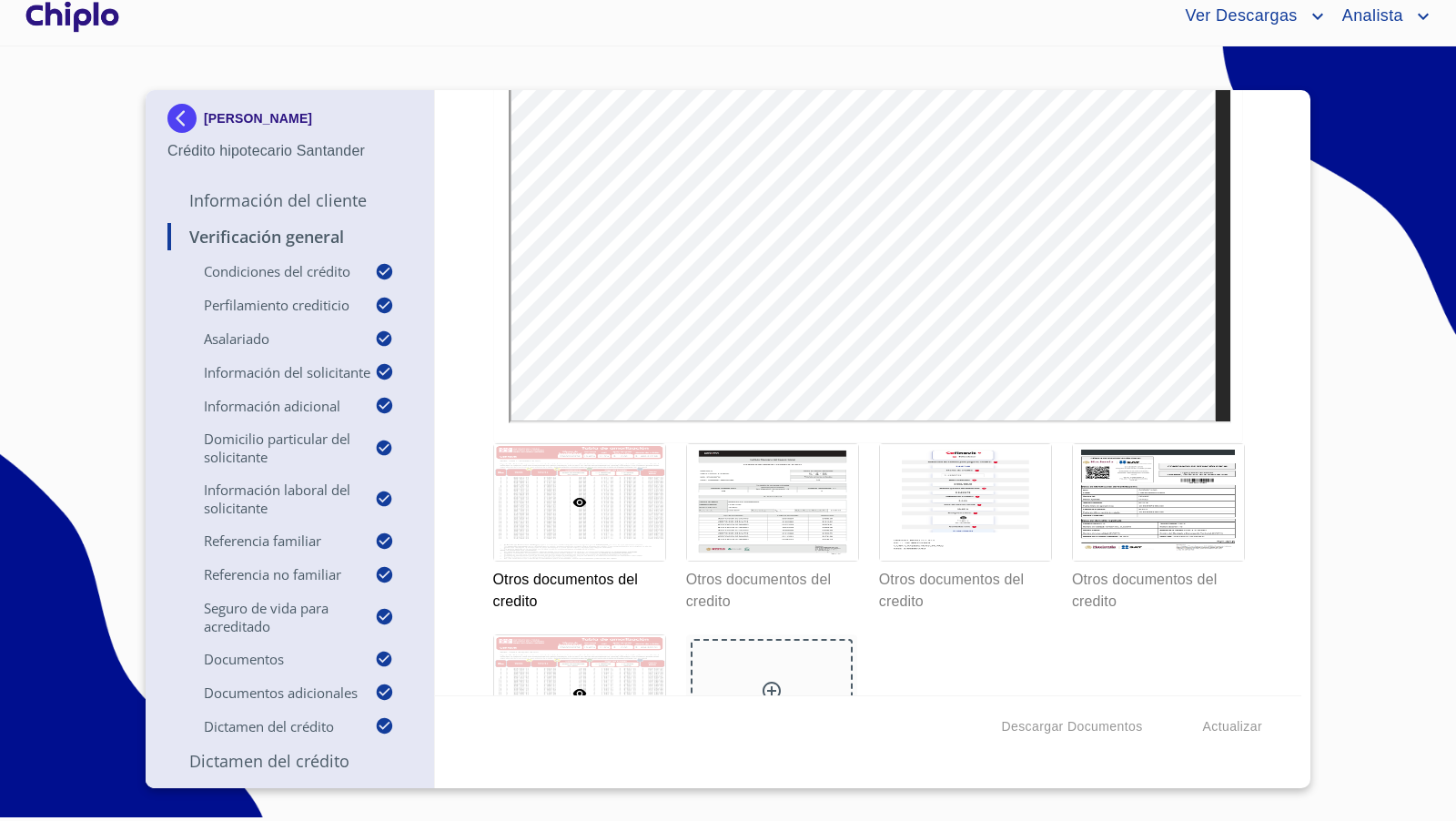
click at [609, 651] on div at bounding box center [580, 694] width 171 height 117
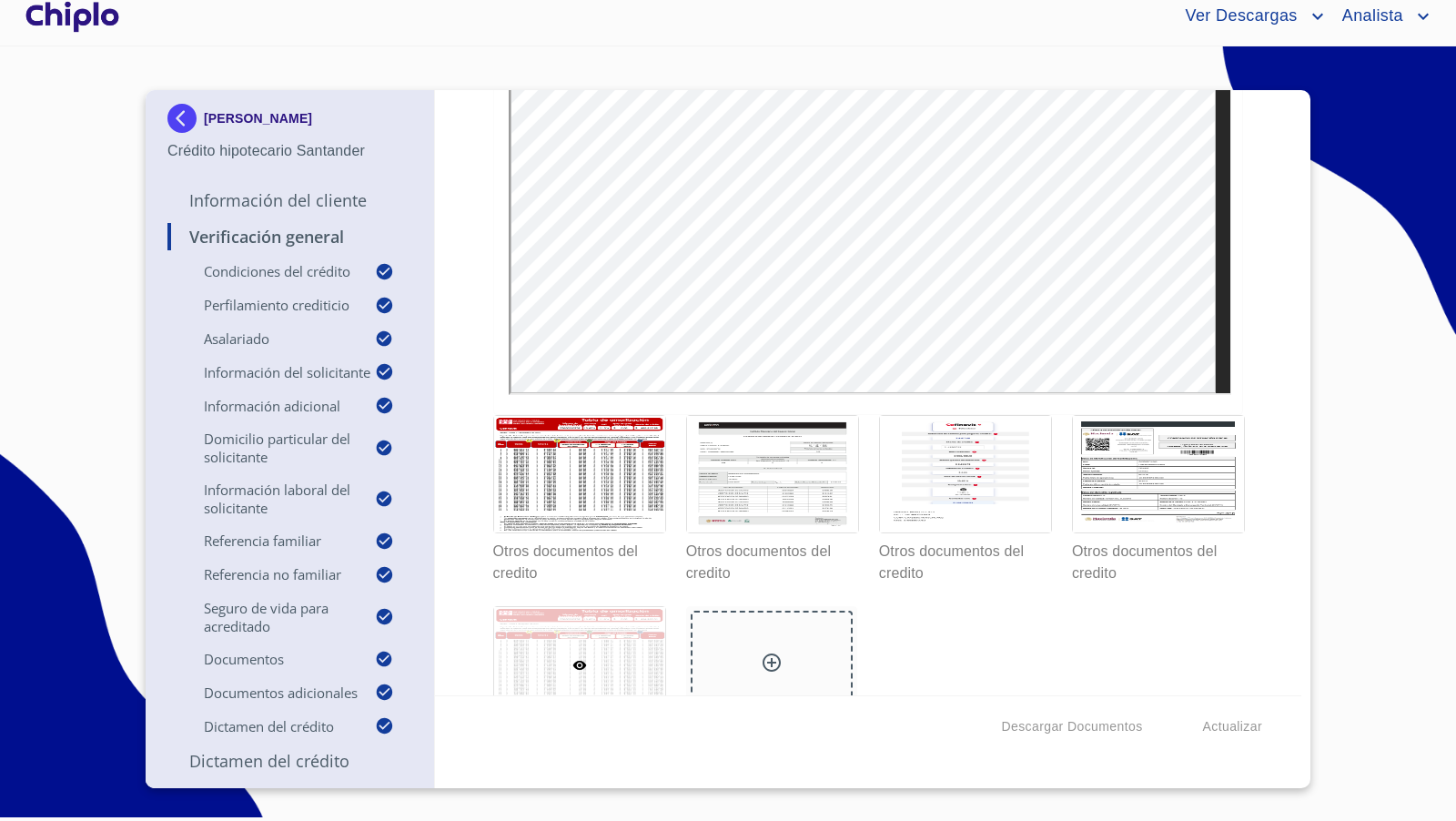
scroll to position [15411, 0]
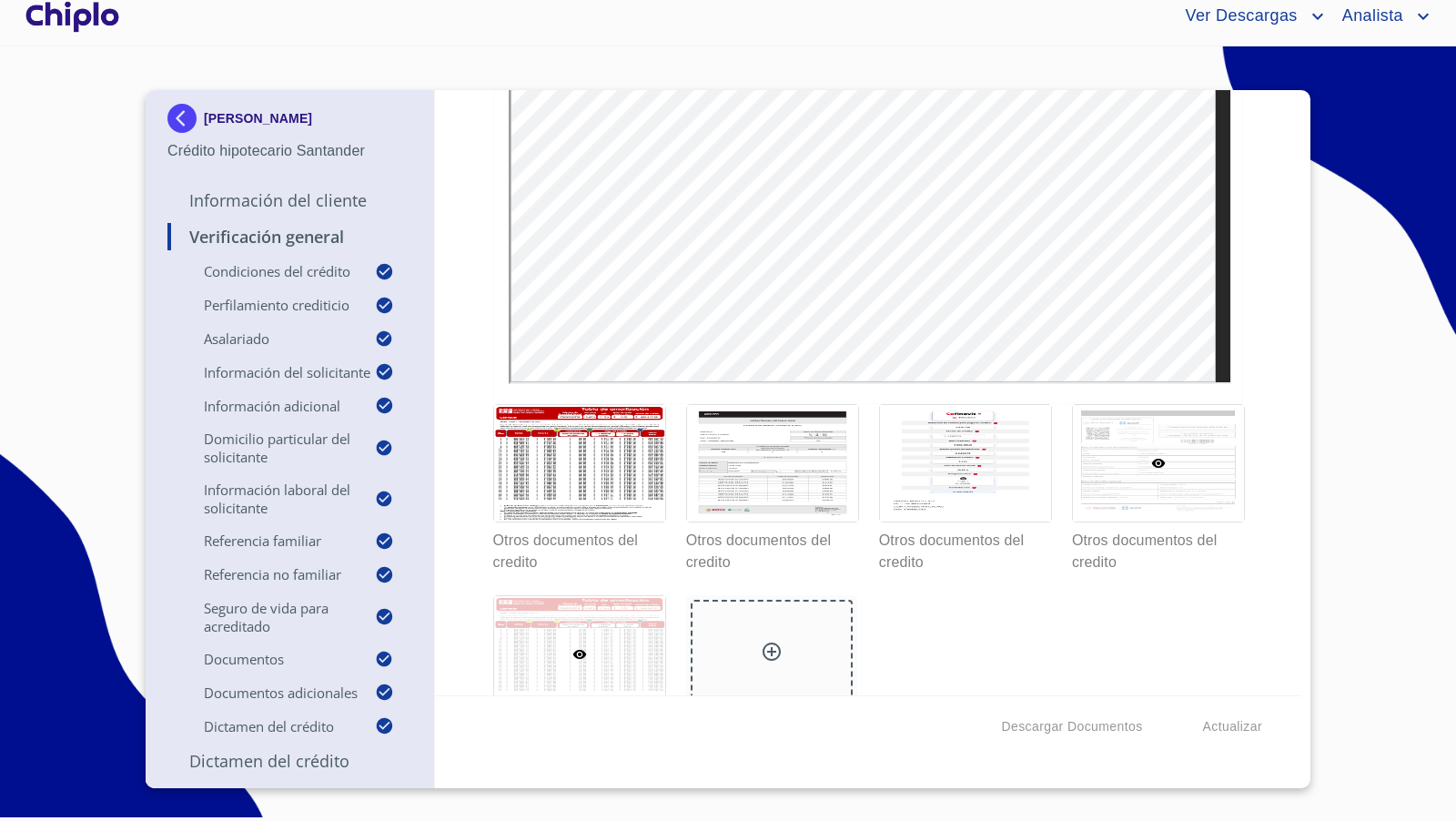
click at [1121, 457] on div at bounding box center [1158, 464] width 171 height 117
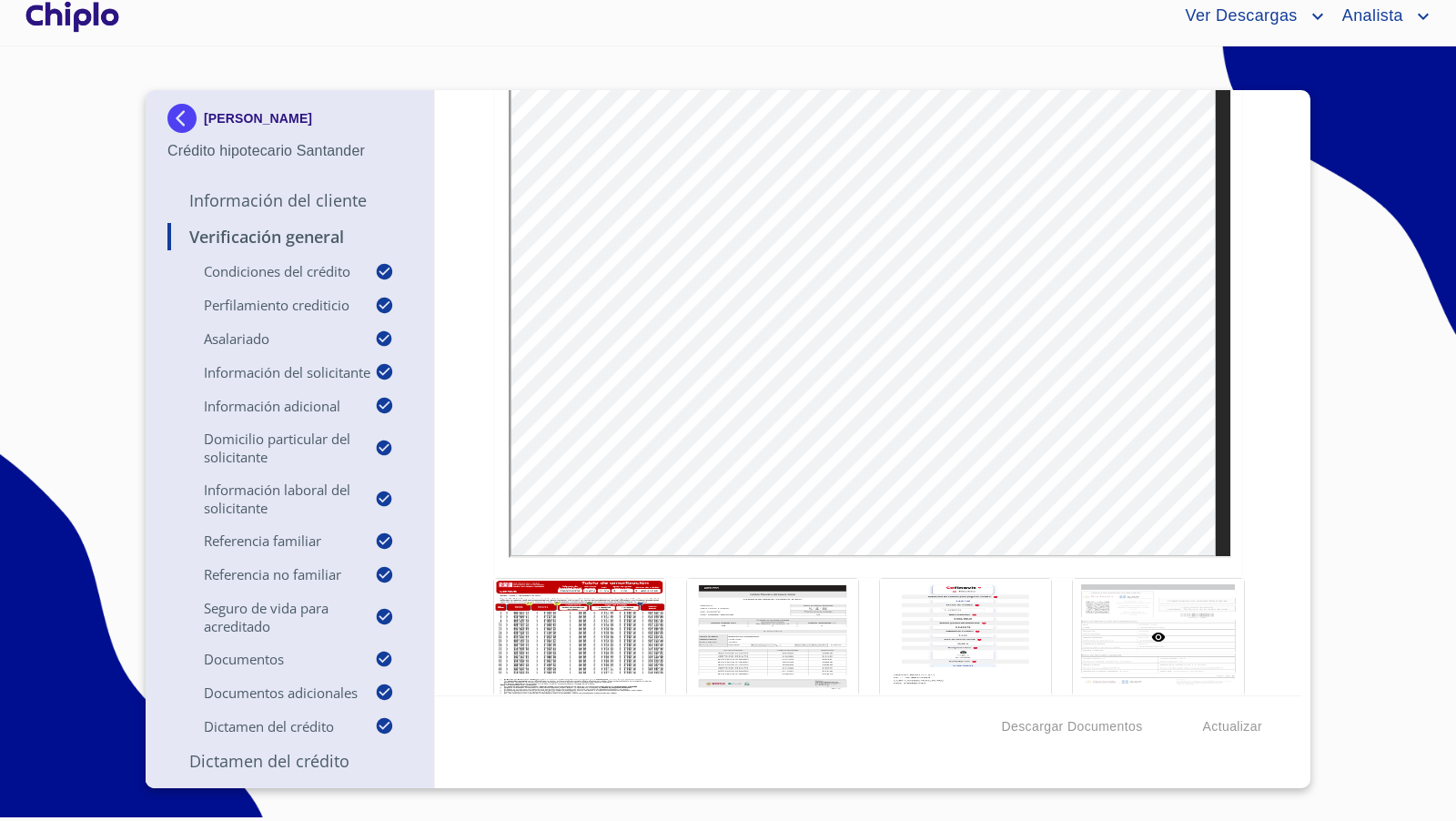
scroll to position [15256, 0]
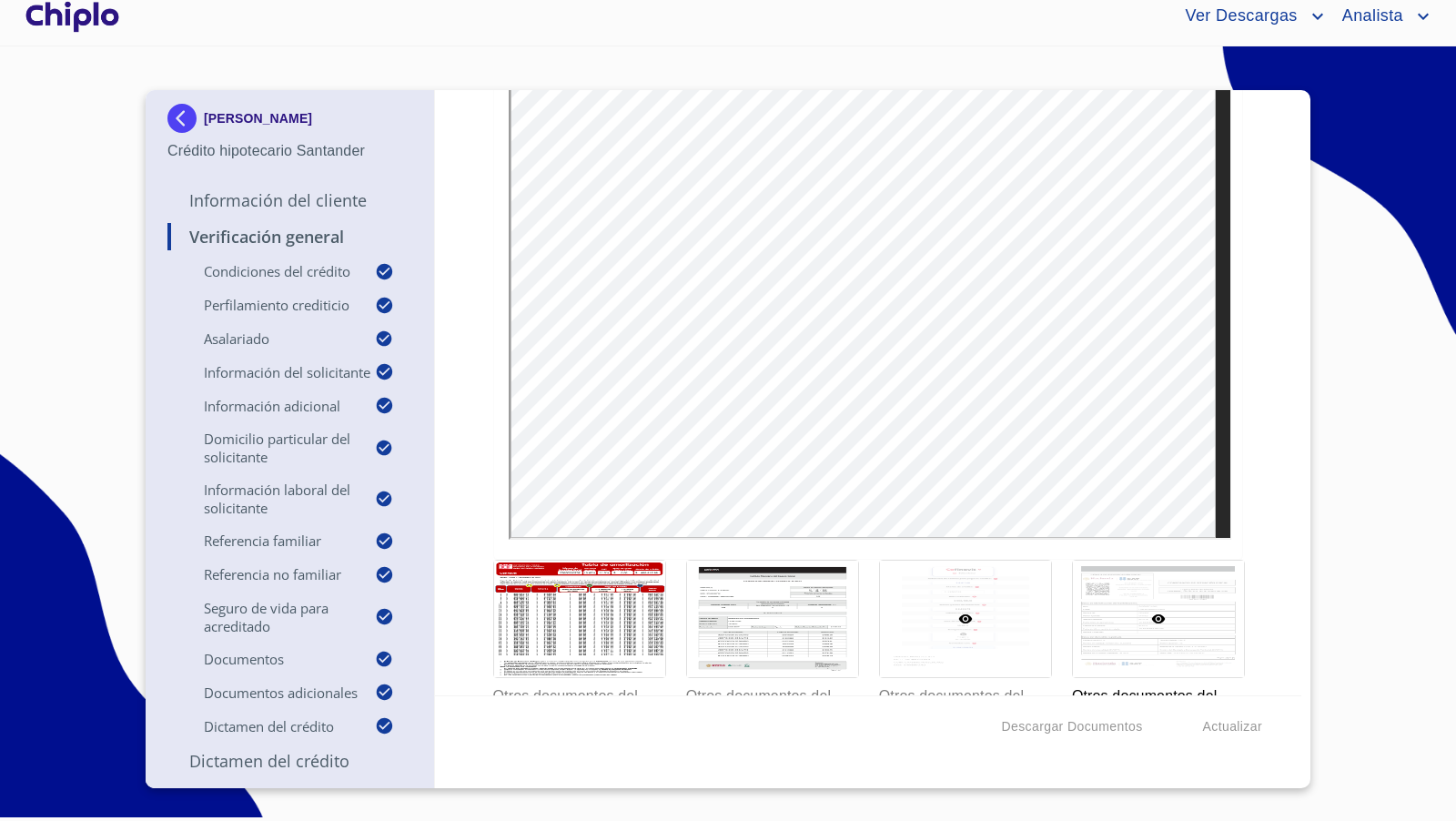
click at [900, 580] on div at bounding box center [965, 619] width 171 height 117
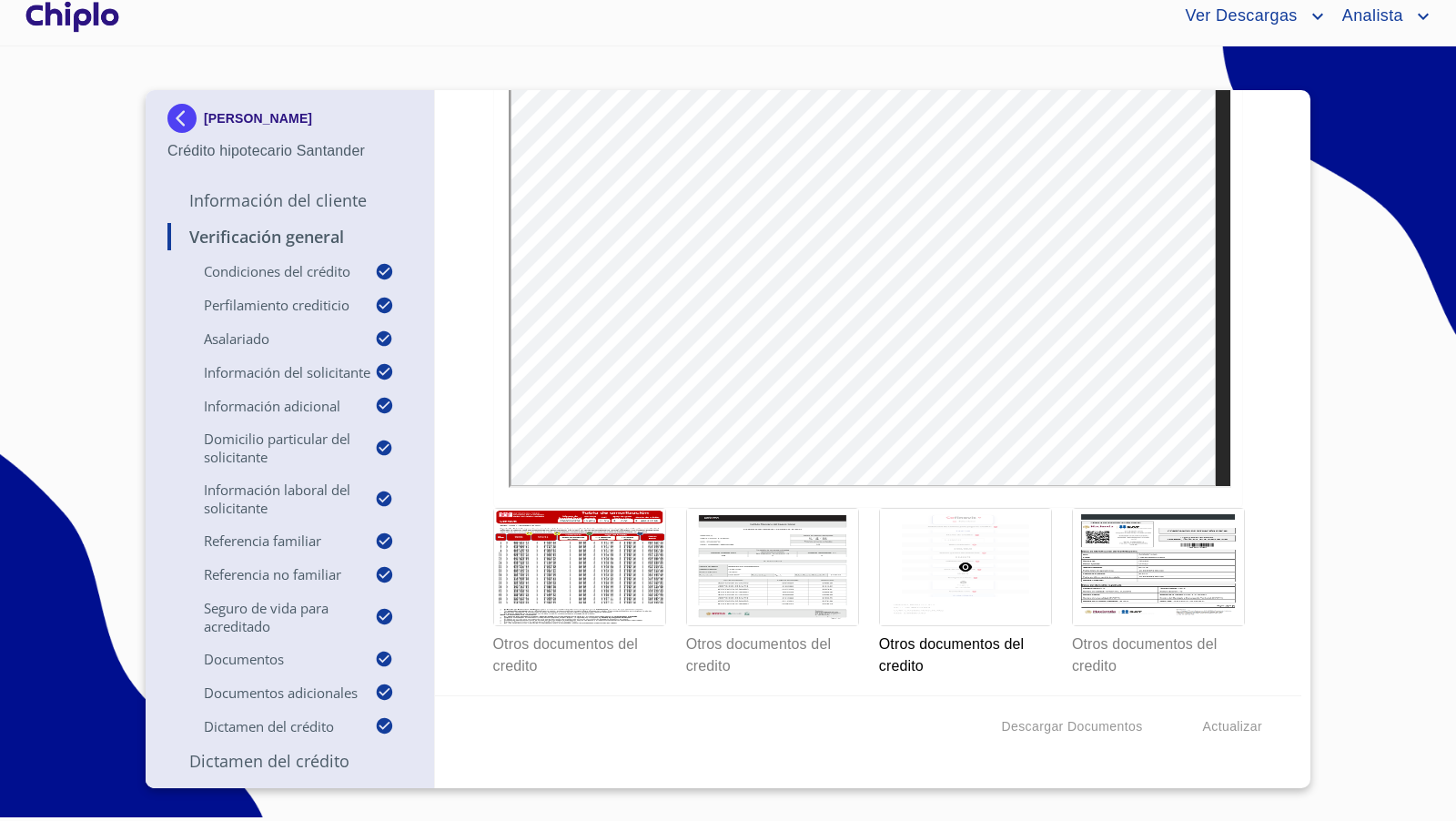
scroll to position [15314, 0]
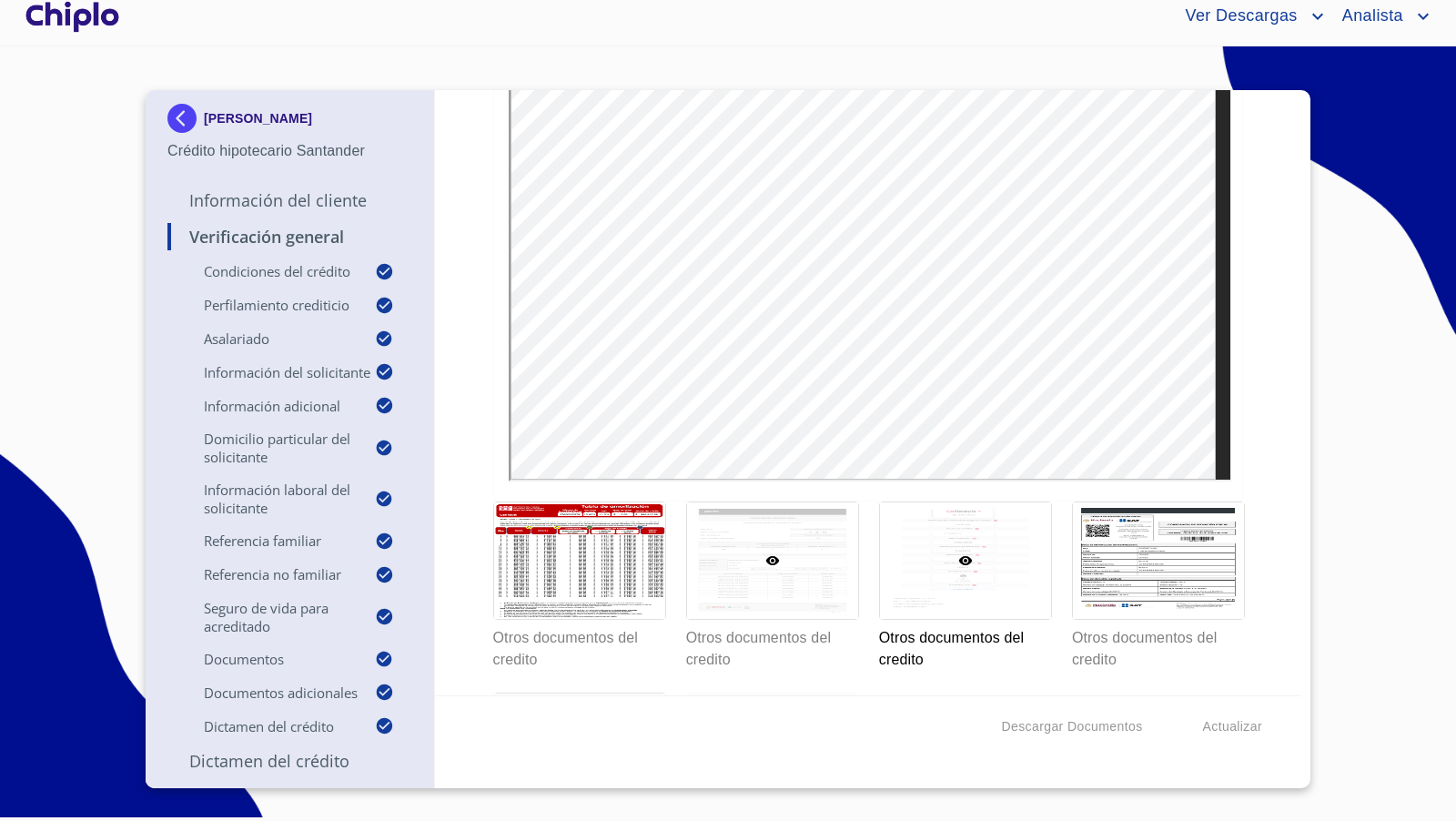
click at [804, 533] on div at bounding box center [773, 560] width 171 height 117
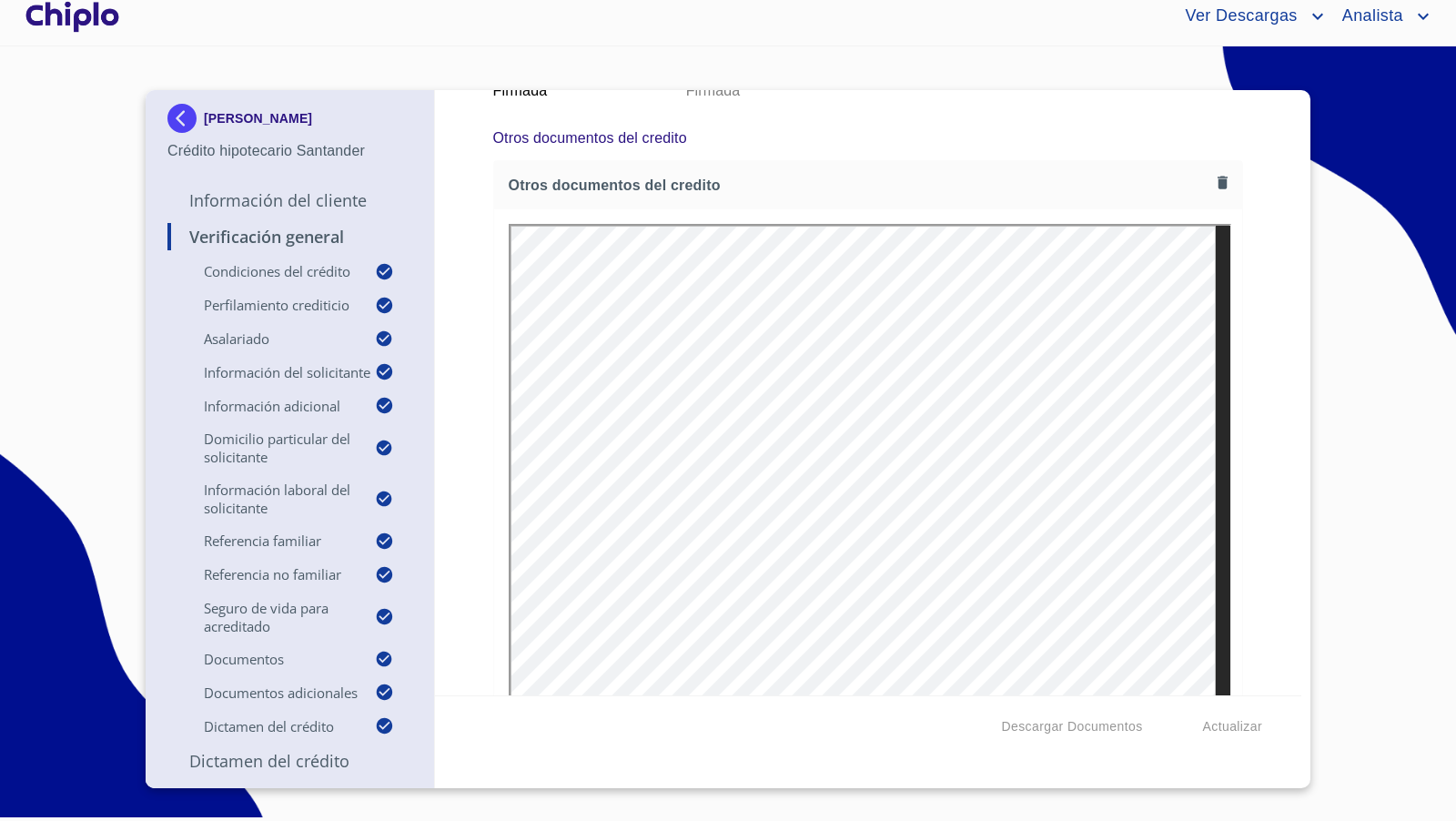
scroll to position [15080, 0]
click at [1213, 176] on icon "button" at bounding box center [1222, 184] width 17 height 17
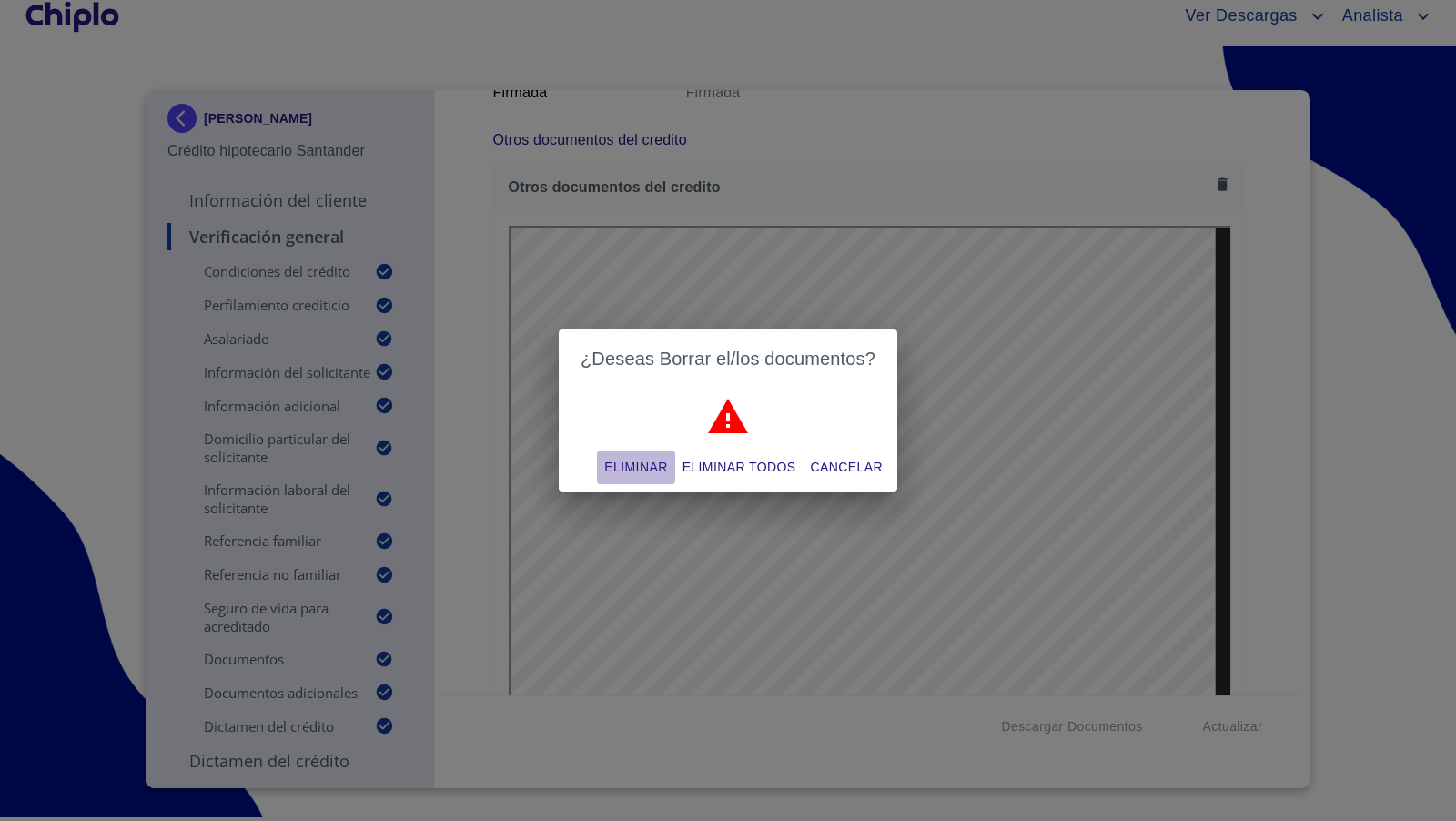
click at [650, 471] on span "Eliminar" at bounding box center [635, 467] width 63 height 23
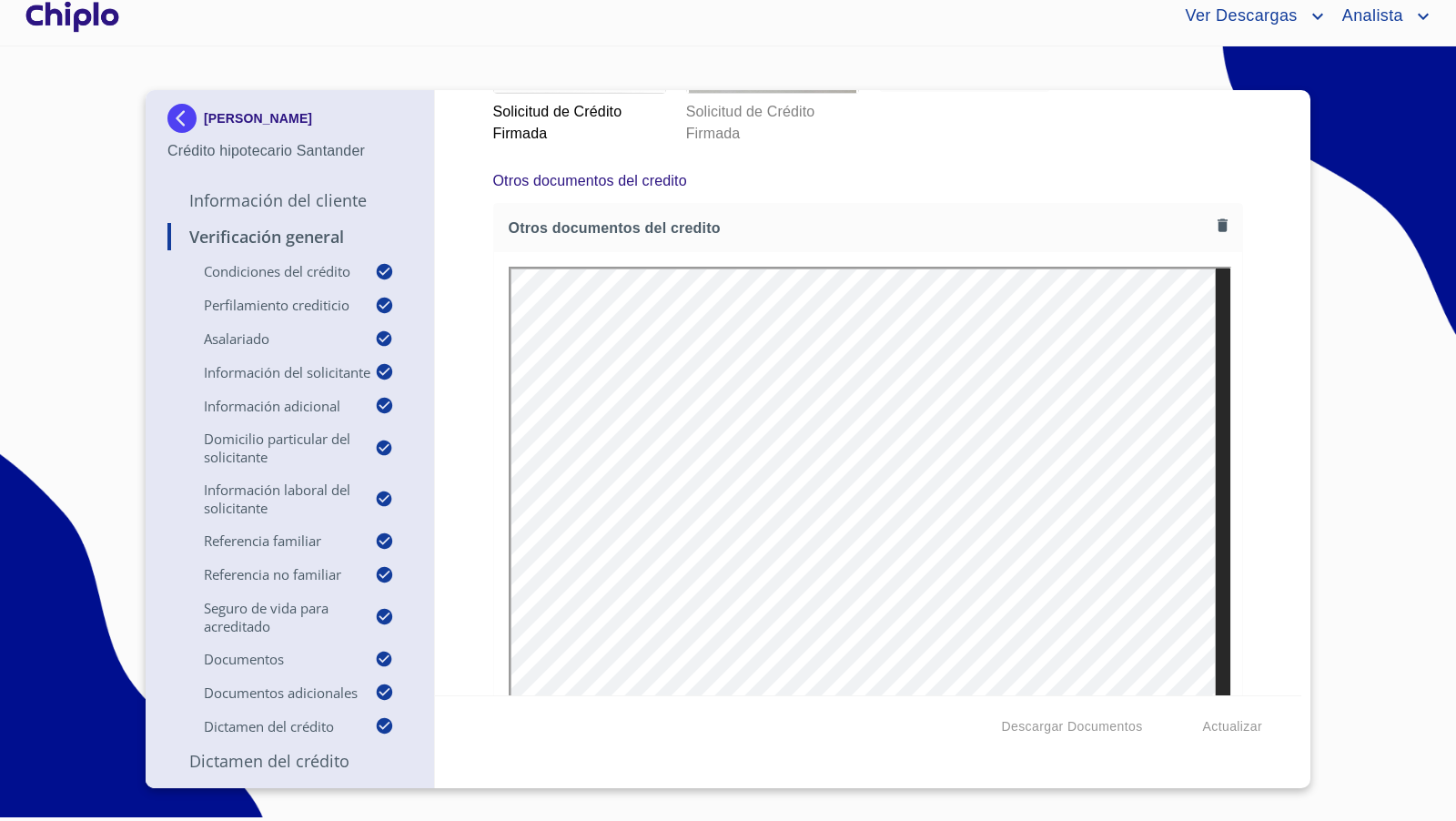
scroll to position [15037, 0]
click at [1217, 221] on icon "button" at bounding box center [1222, 228] width 10 height 13
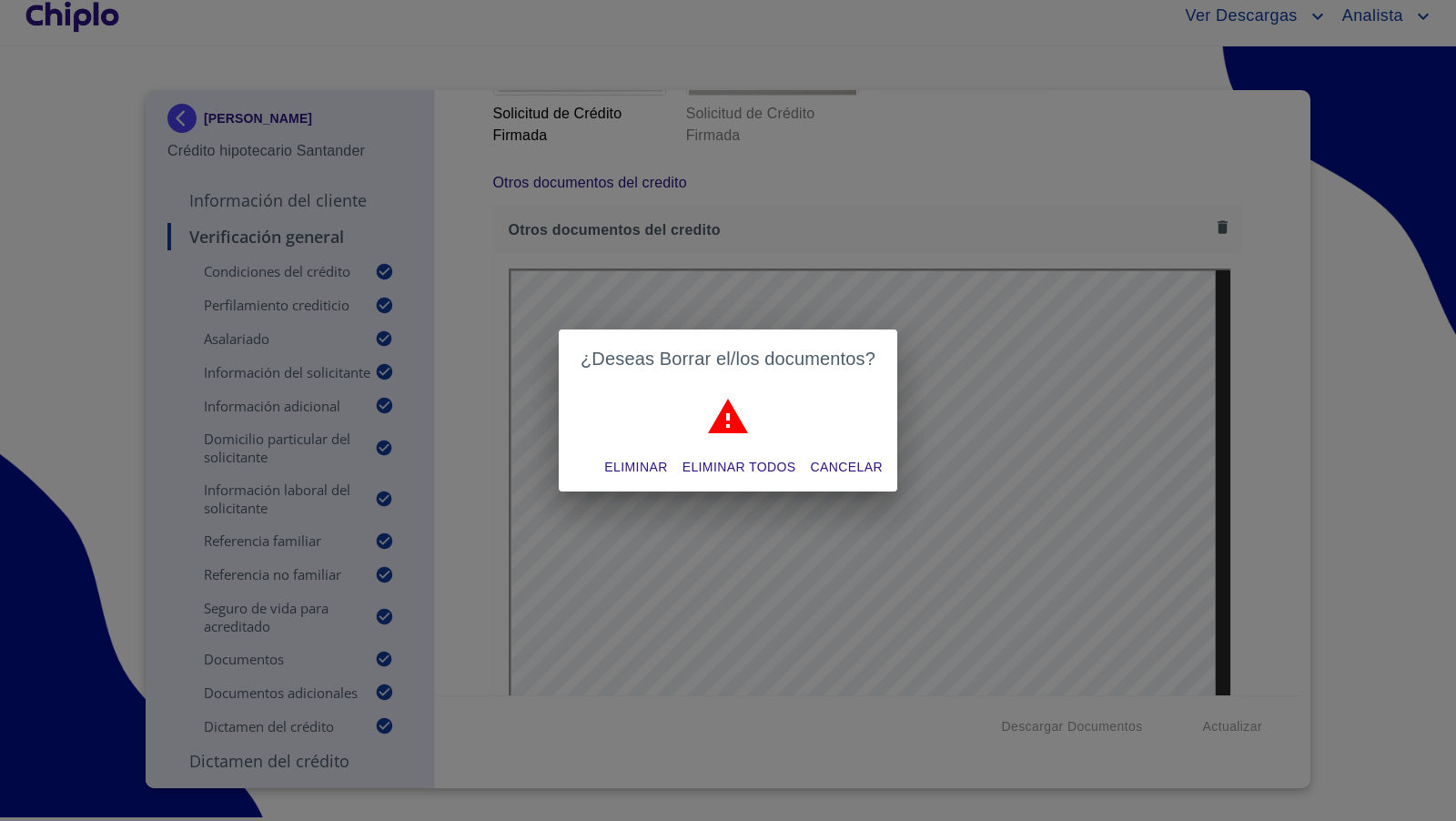
click at [639, 473] on span "Eliminar" at bounding box center [635, 467] width 63 height 23
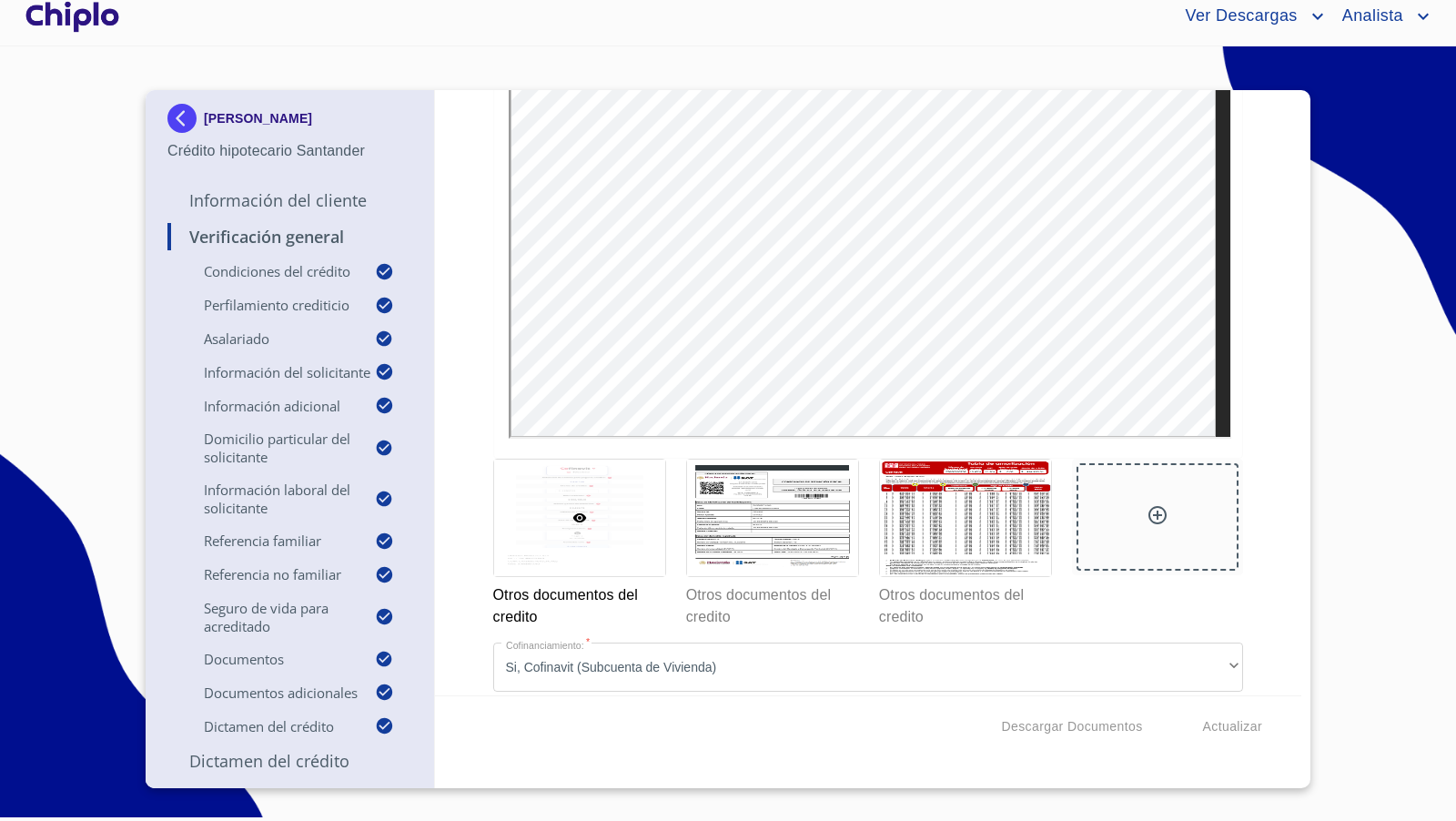
scroll to position [15358, 0]
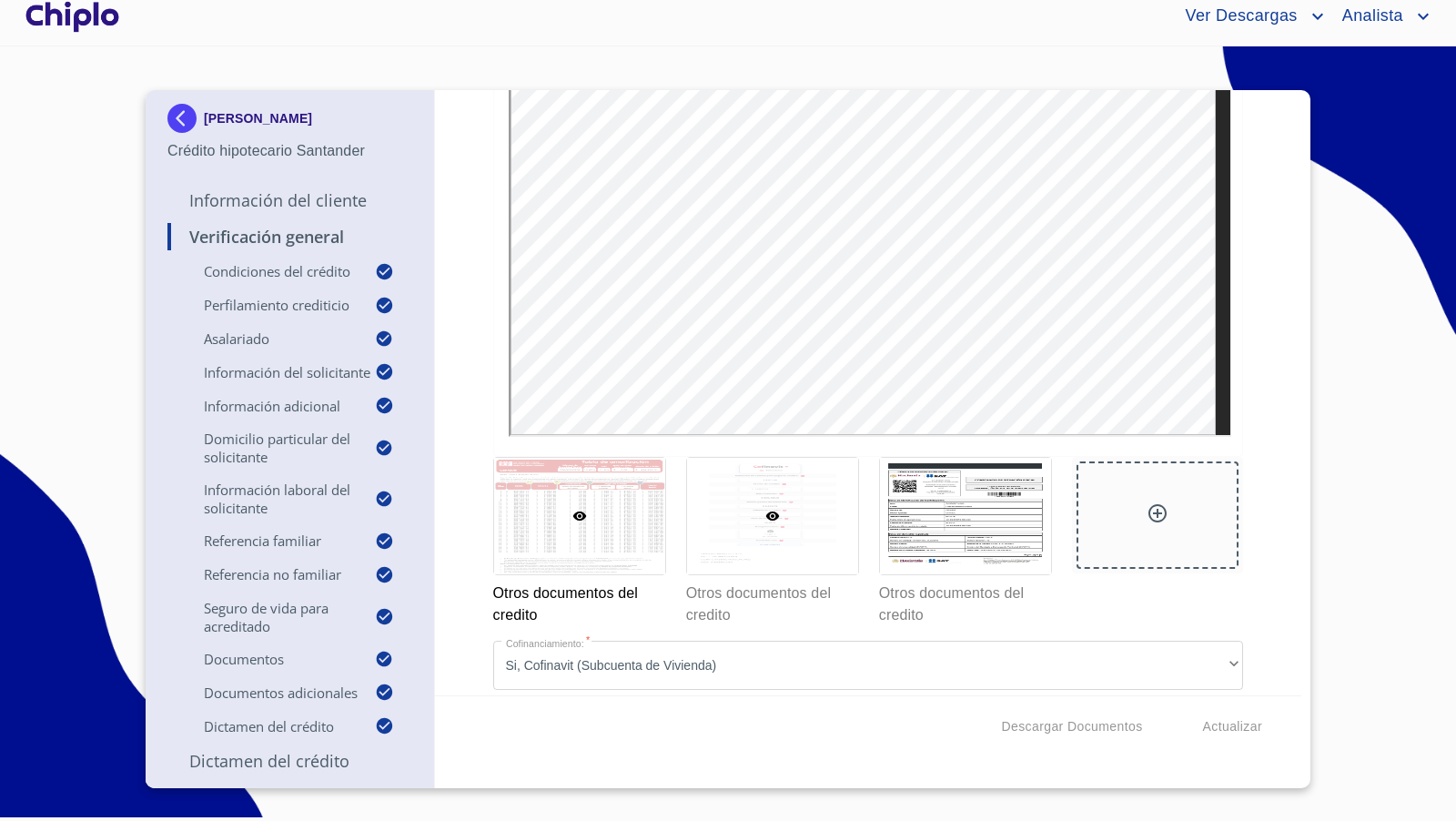
click at [816, 496] on div at bounding box center [773, 516] width 171 height 117
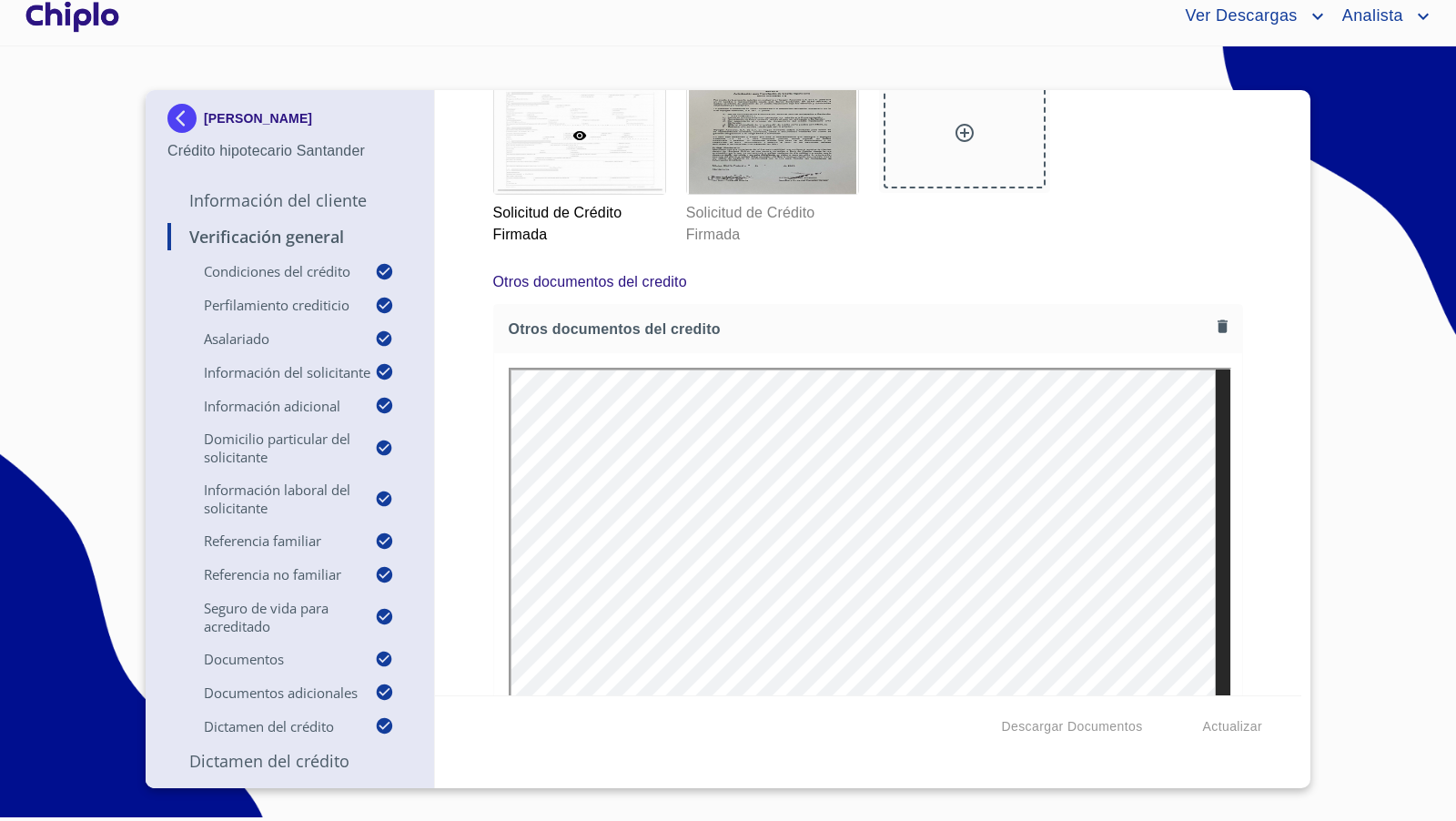
scroll to position [14935, 0]
click at [1213, 321] on icon "button" at bounding box center [1222, 329] width 17 height 17
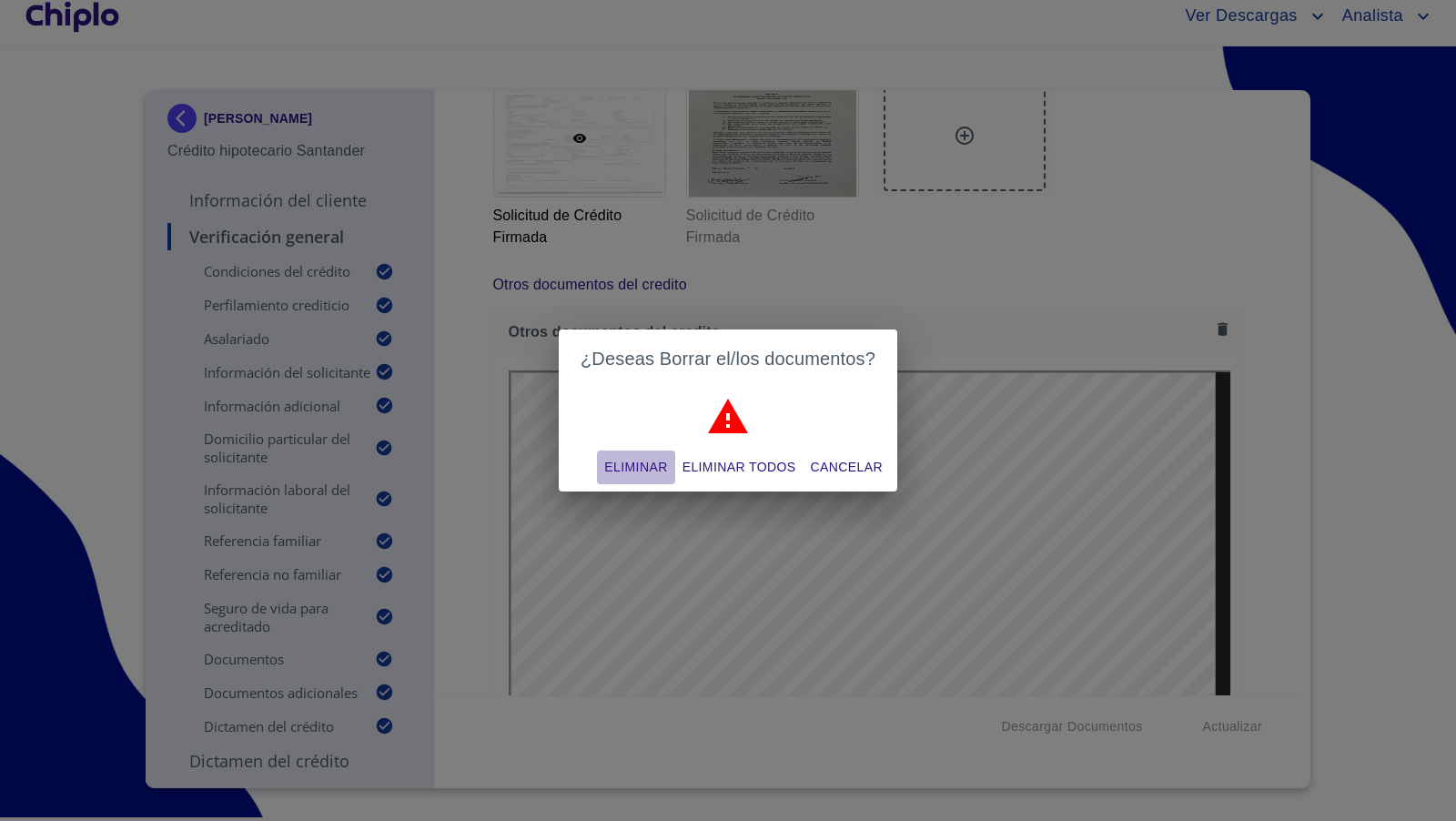
click at [645, 464] on span "Eliminar" at bounding box center [635, 467] width 63 height 23
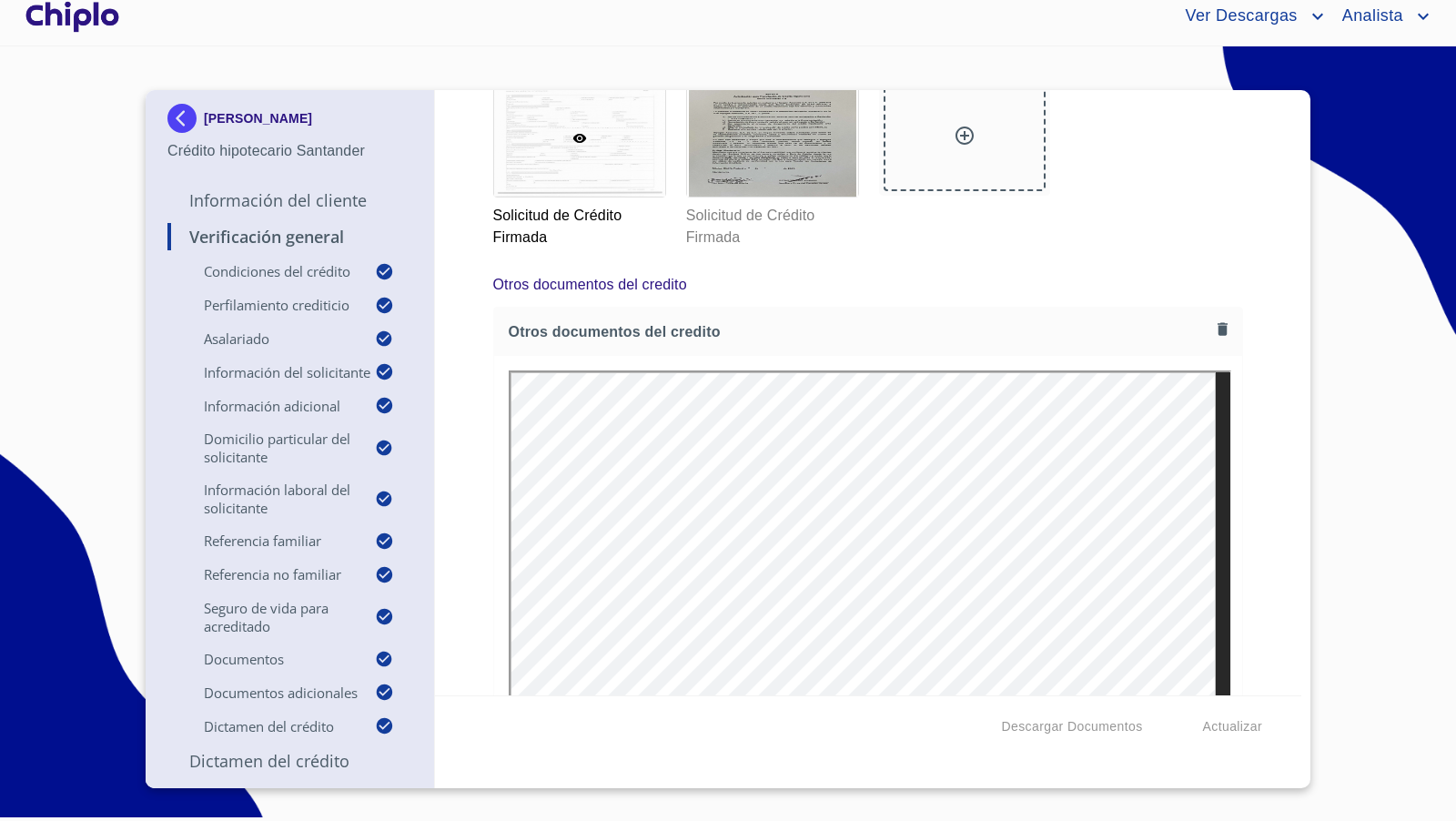
click at [1250, 400] on div "Verificación General Condiciones del Crédito Selecciona tu producto   * Adquisi…" at bounding box center [869, 393] width 867 height 606
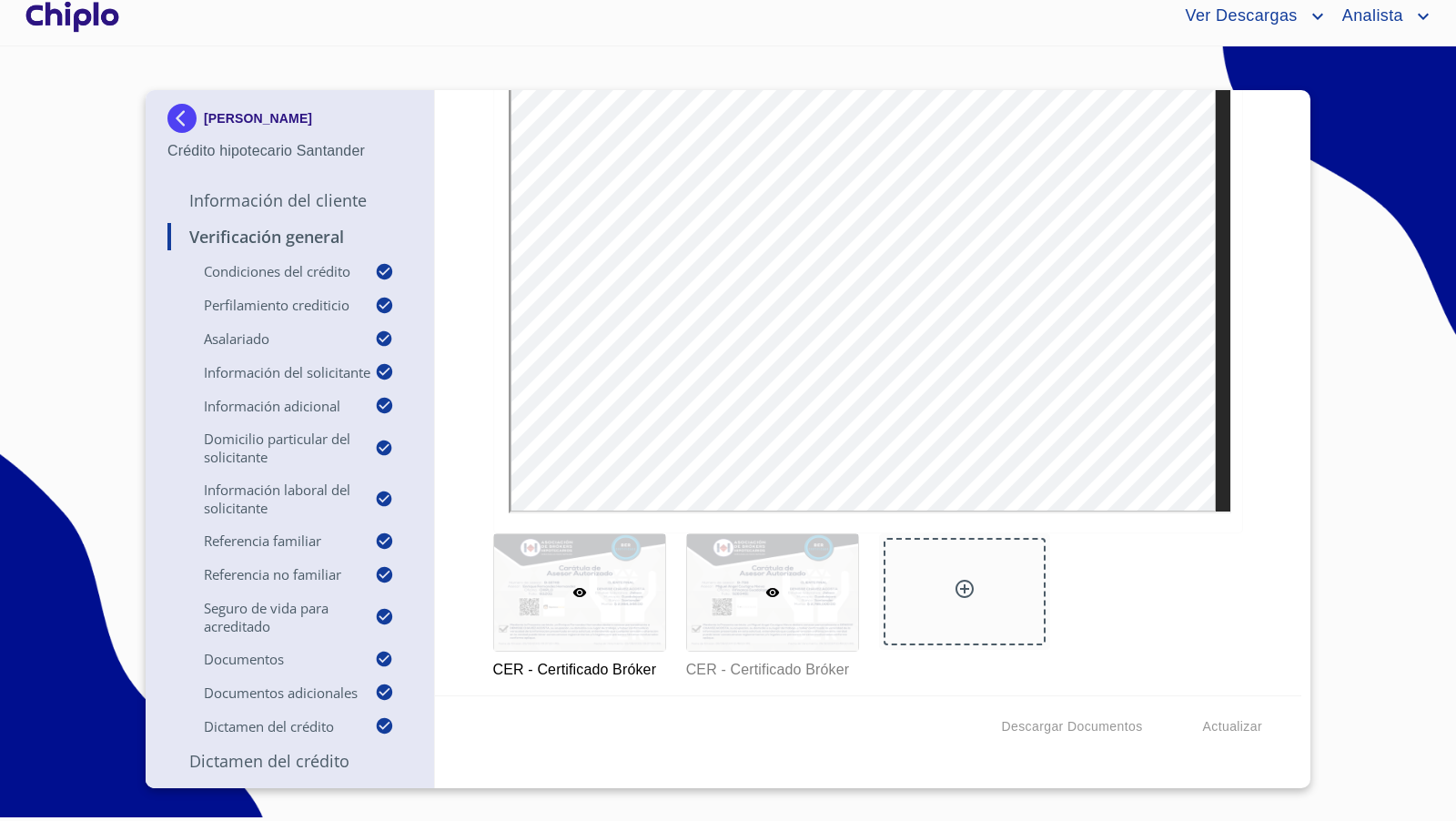
scroll to position [13665, 0]
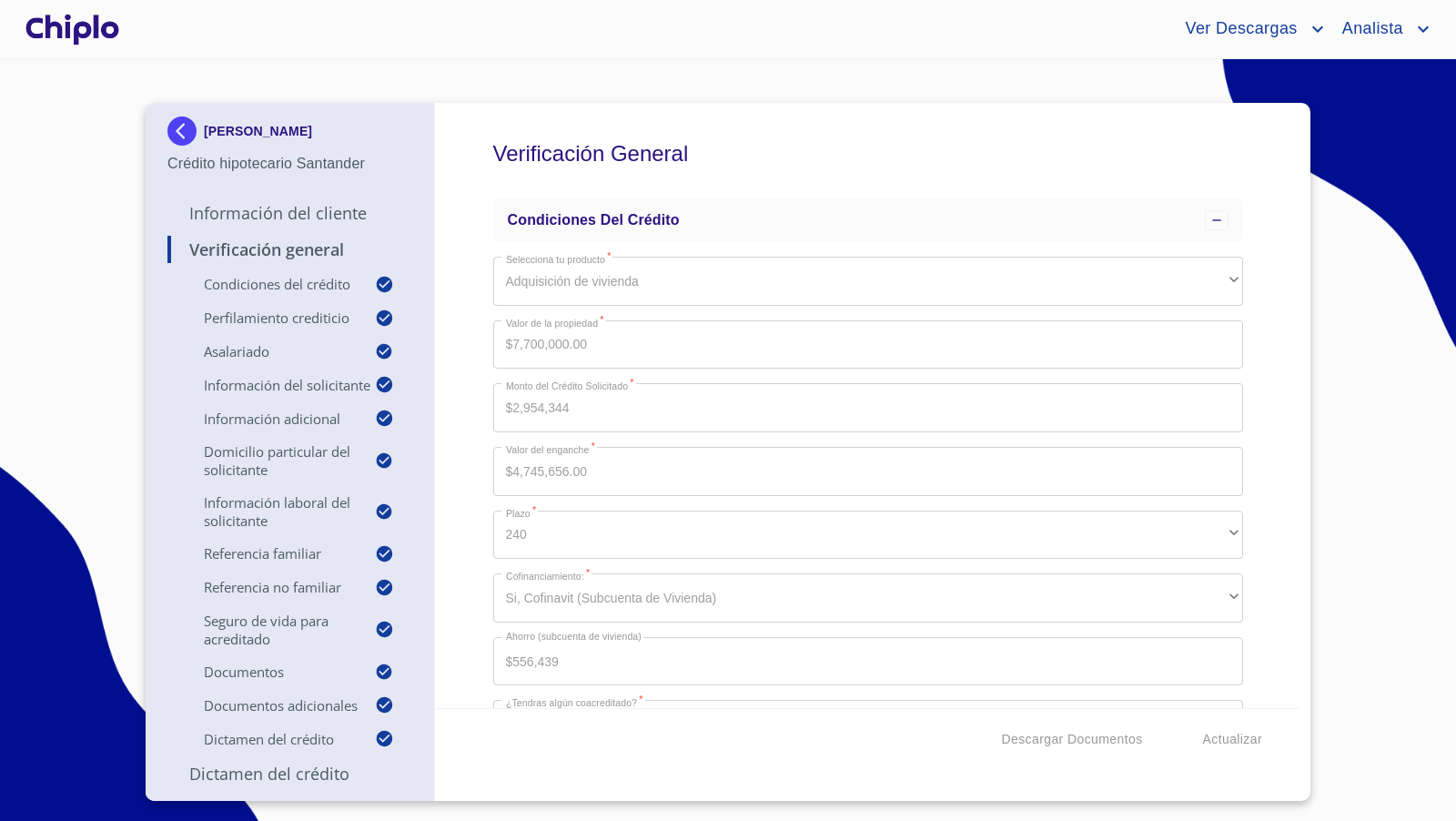
drag, startPoint x: 0, startPoint y: 0, endPoint x: 813, endPoint y: 596, distance: 1008.1
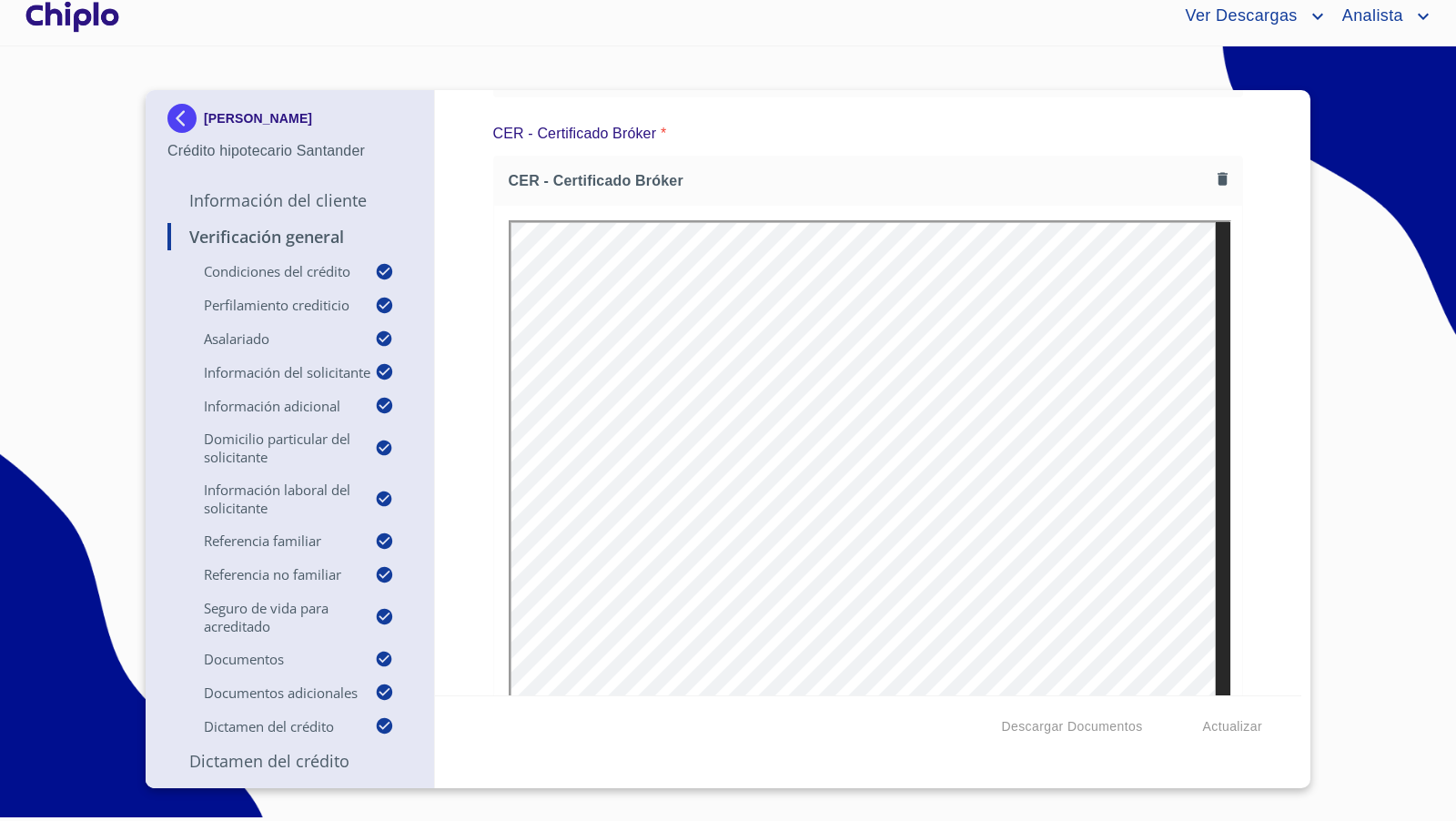
click at [1217, 172] on icon "button" at bounding box center [1222, 179] width 10 height 13
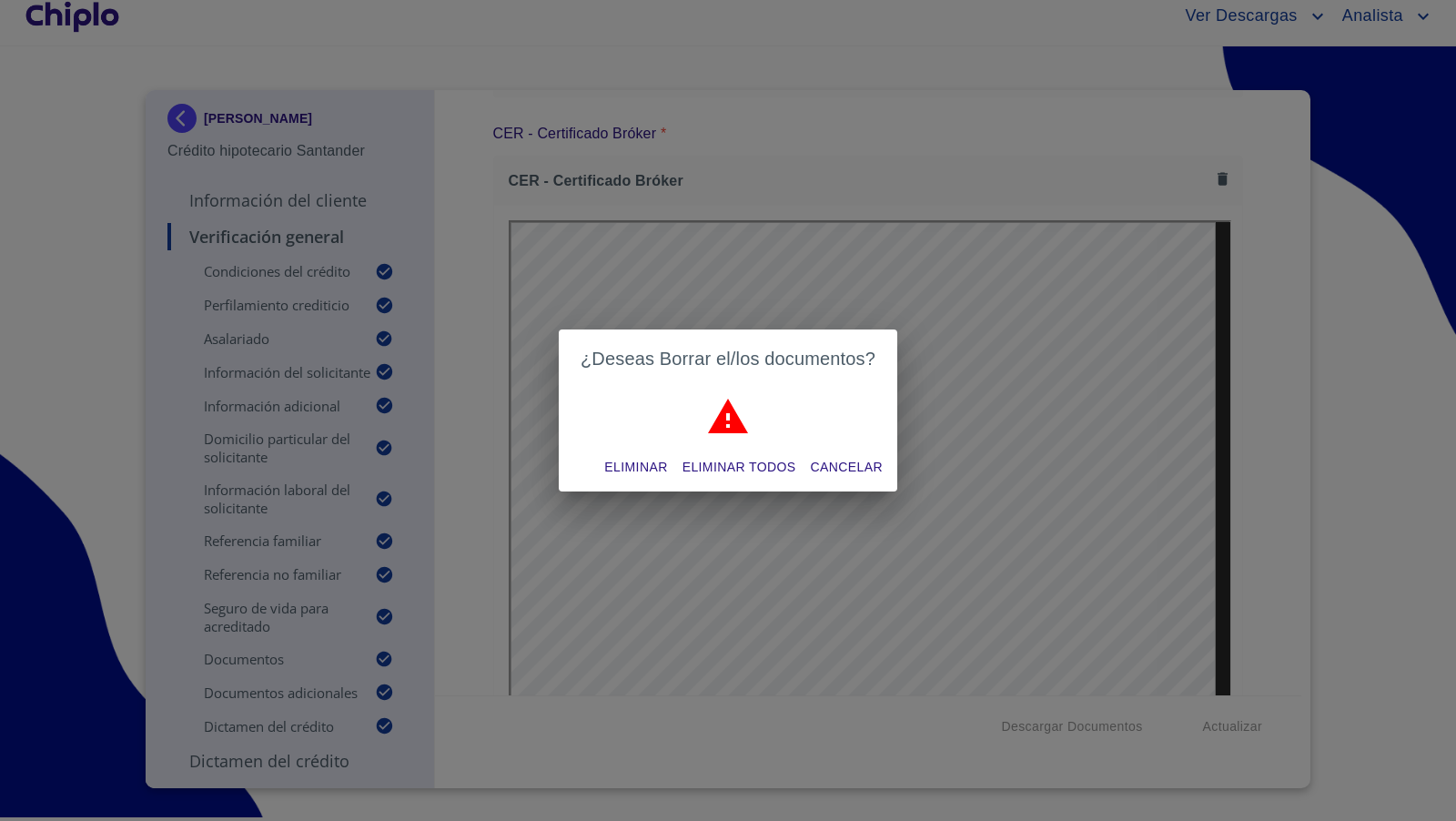
click at [633, 464] on span "Eliminar" at bounding box center [635, 467] width 63 height 23
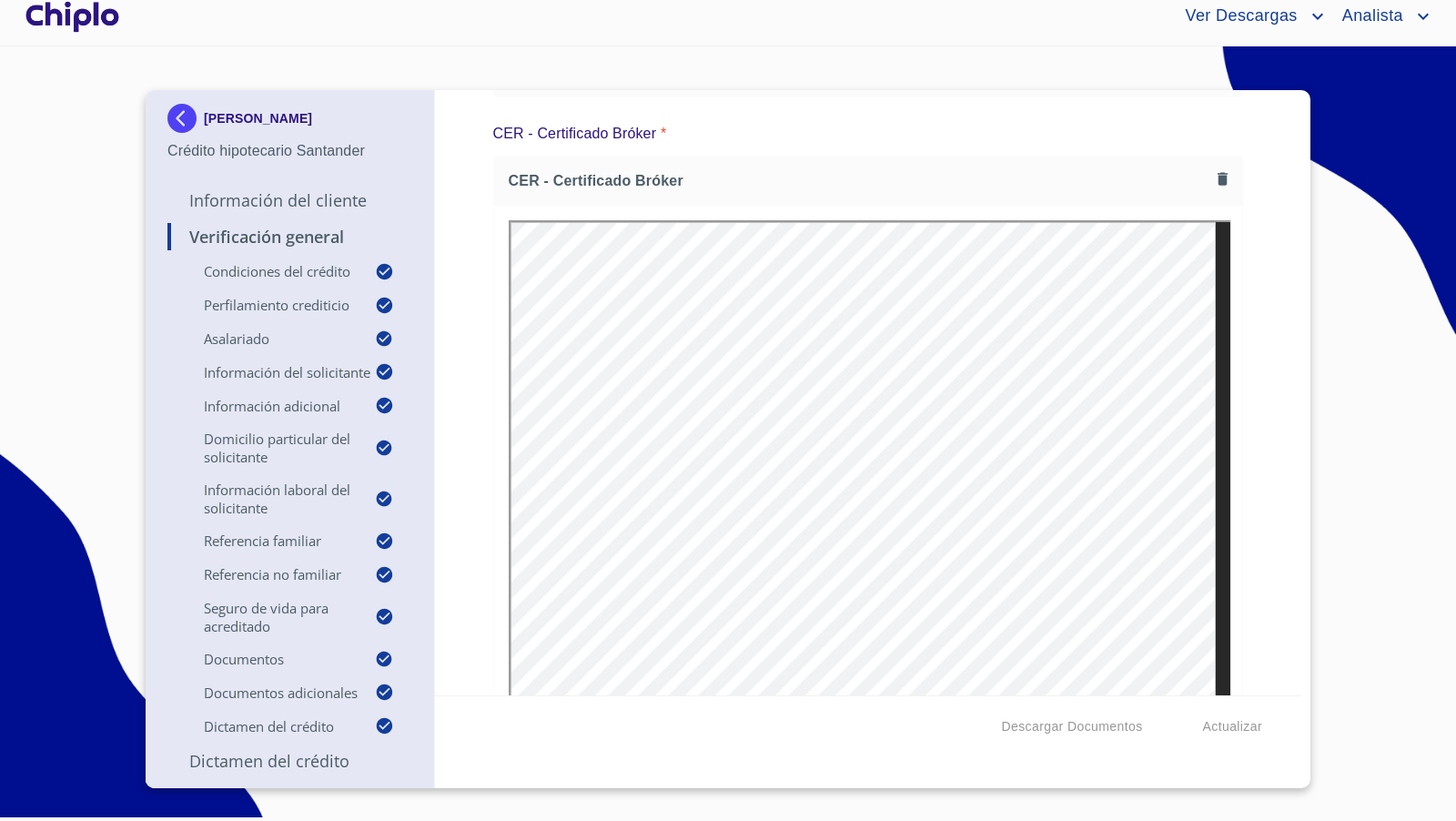
click at [1248, 450] on div "Verificación General Condiciones del Crédito Selecciona tu producto   * Adquisi…" at bounding box center [869, 393] width 867 height 606
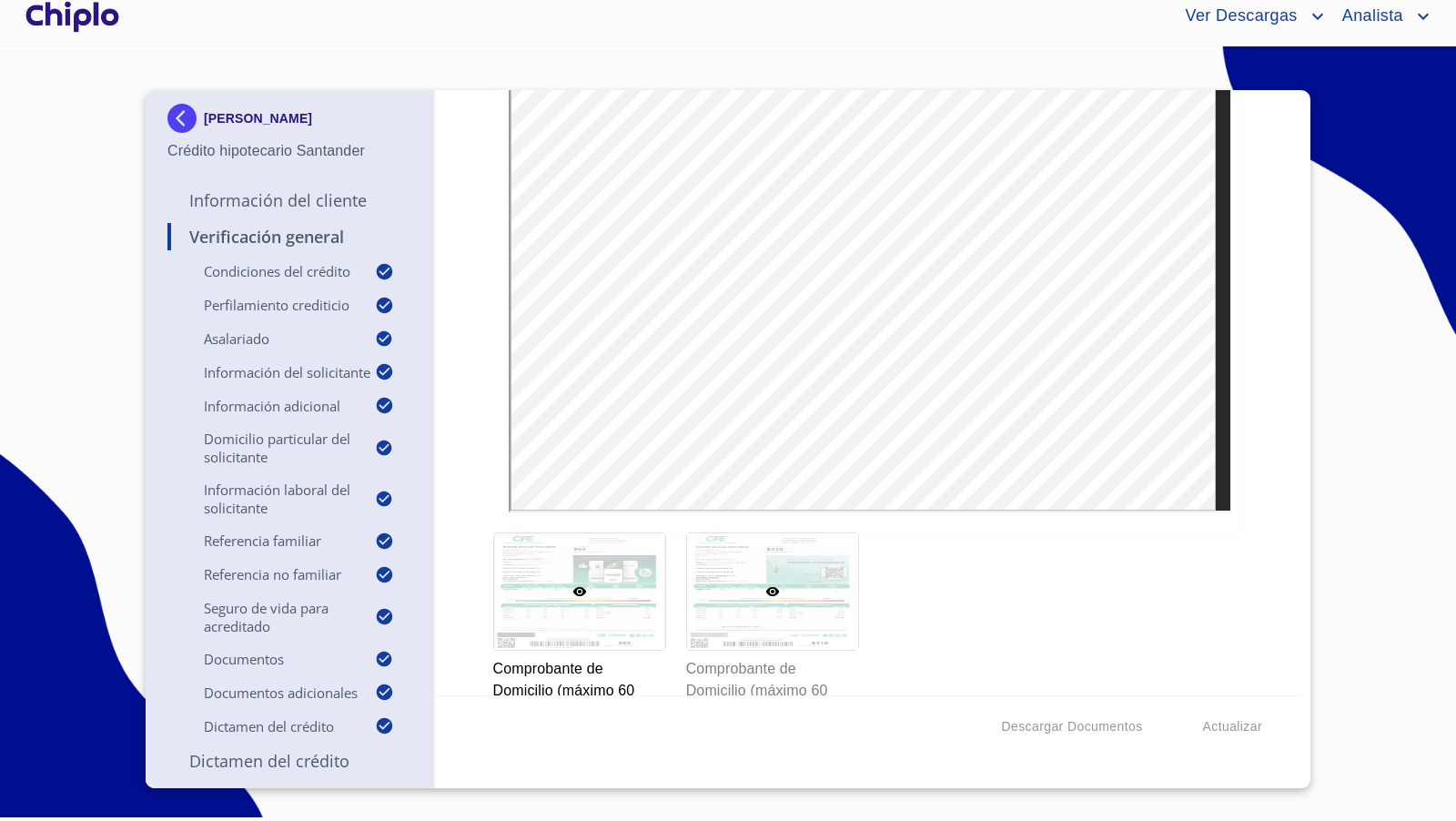
scroll to position [9762, 0]
click at [788, 585] on div at bounding box center [773, 595] width 171 height 117
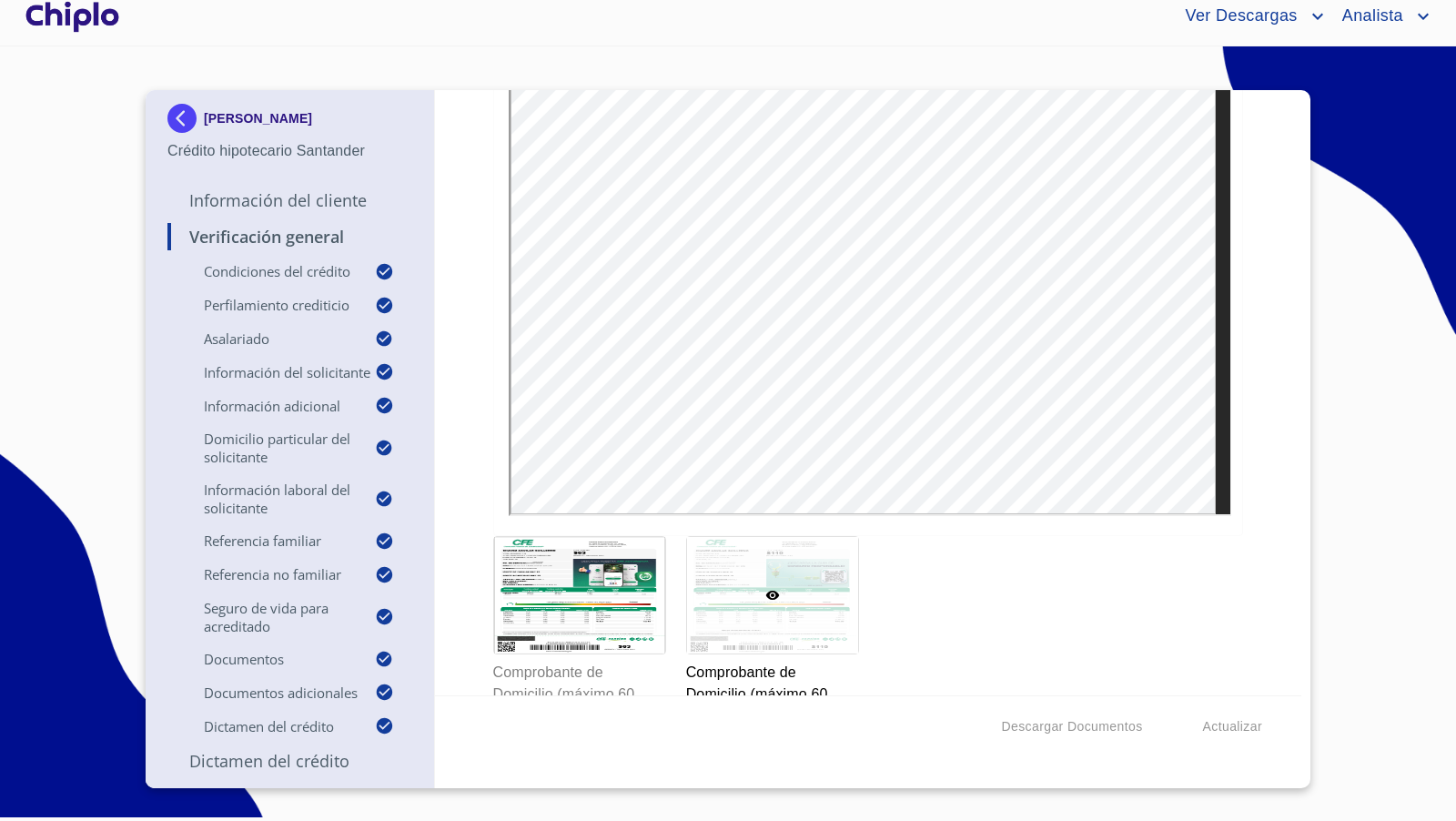
scroll to position [9582, 0]
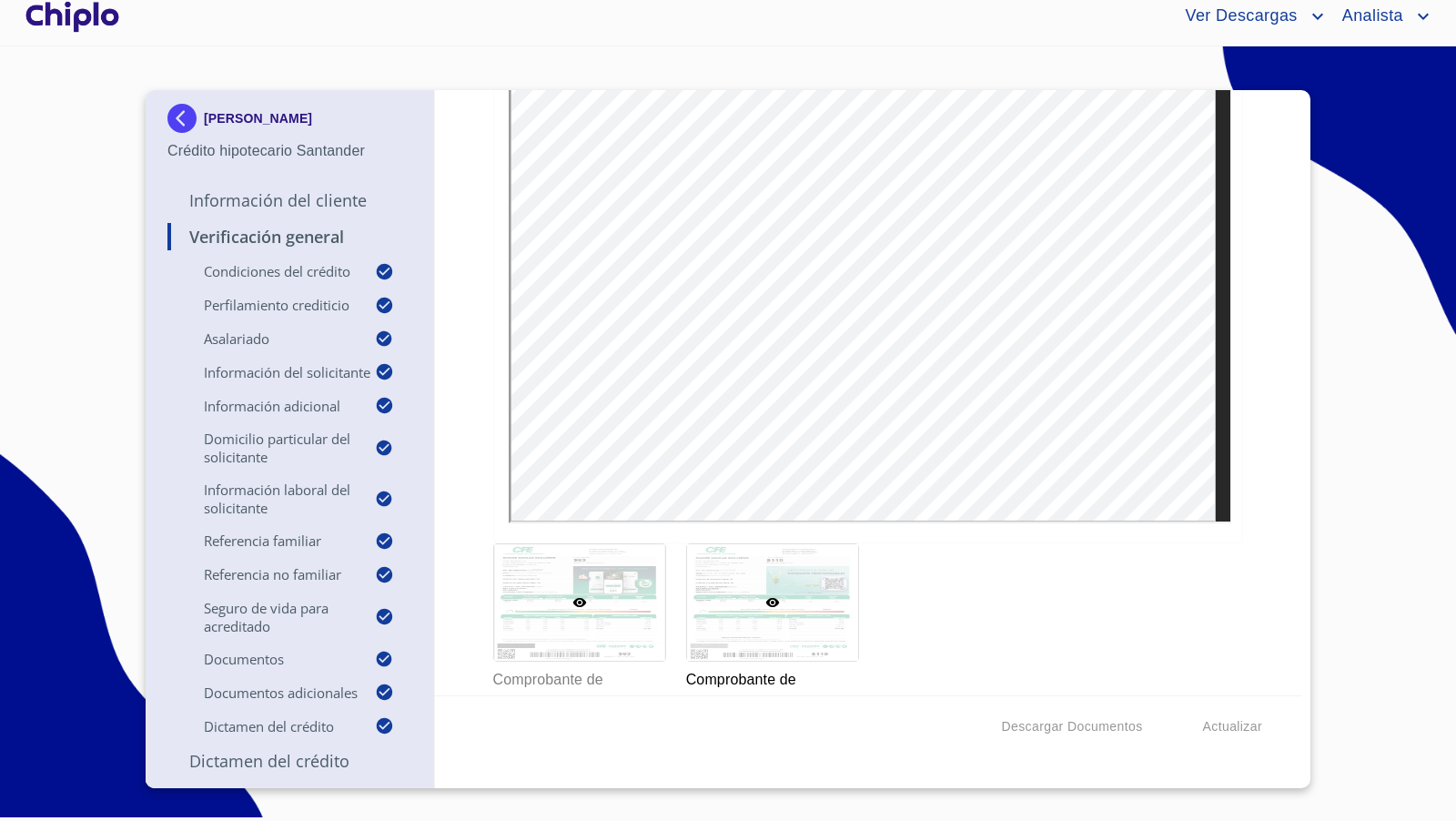
click at [576, 608] on div at bounding box center [580, 603] width 171 height 117
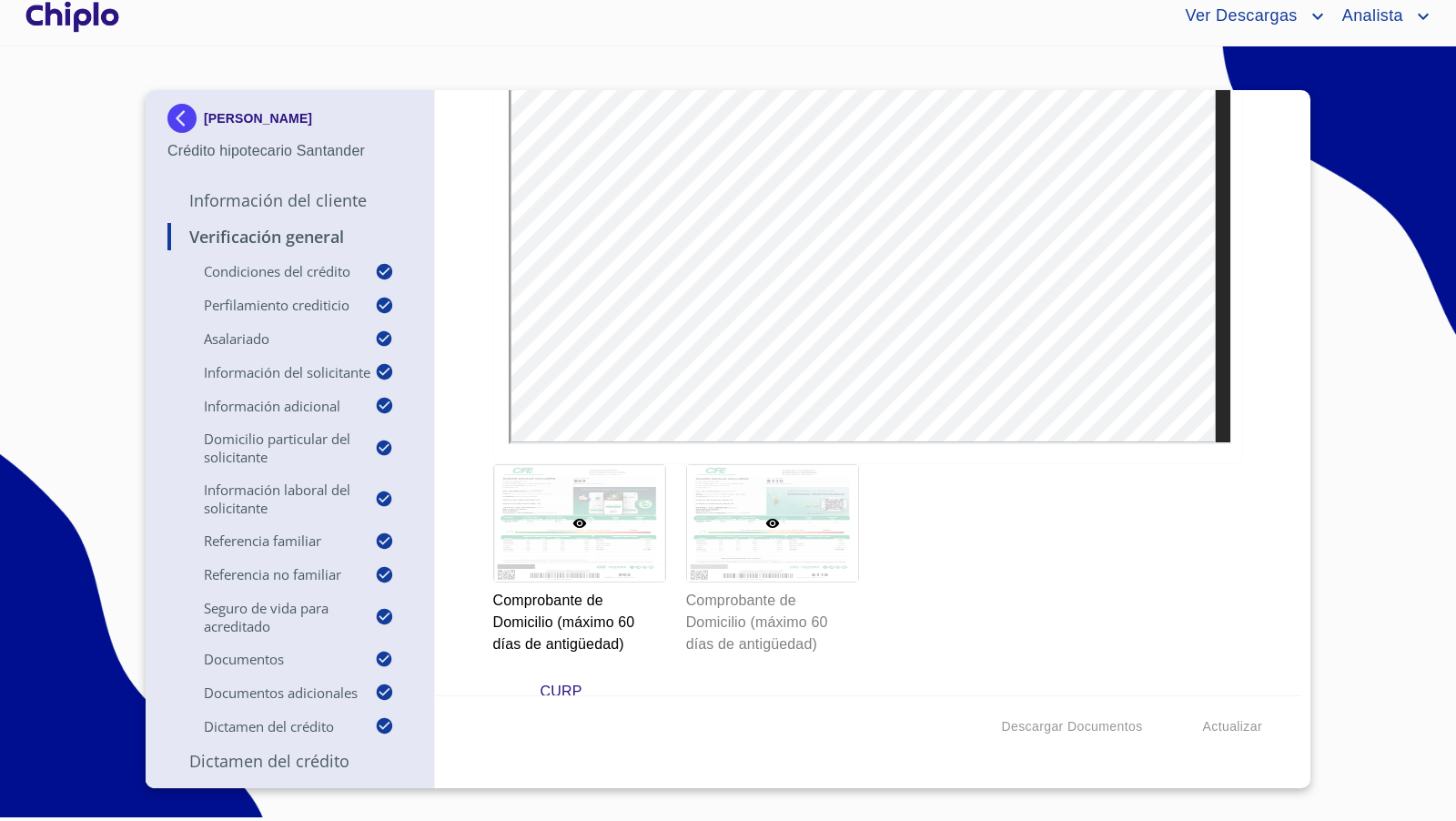
click at [796, 526] on div at bounding box center [773, 524] width 171 height 117
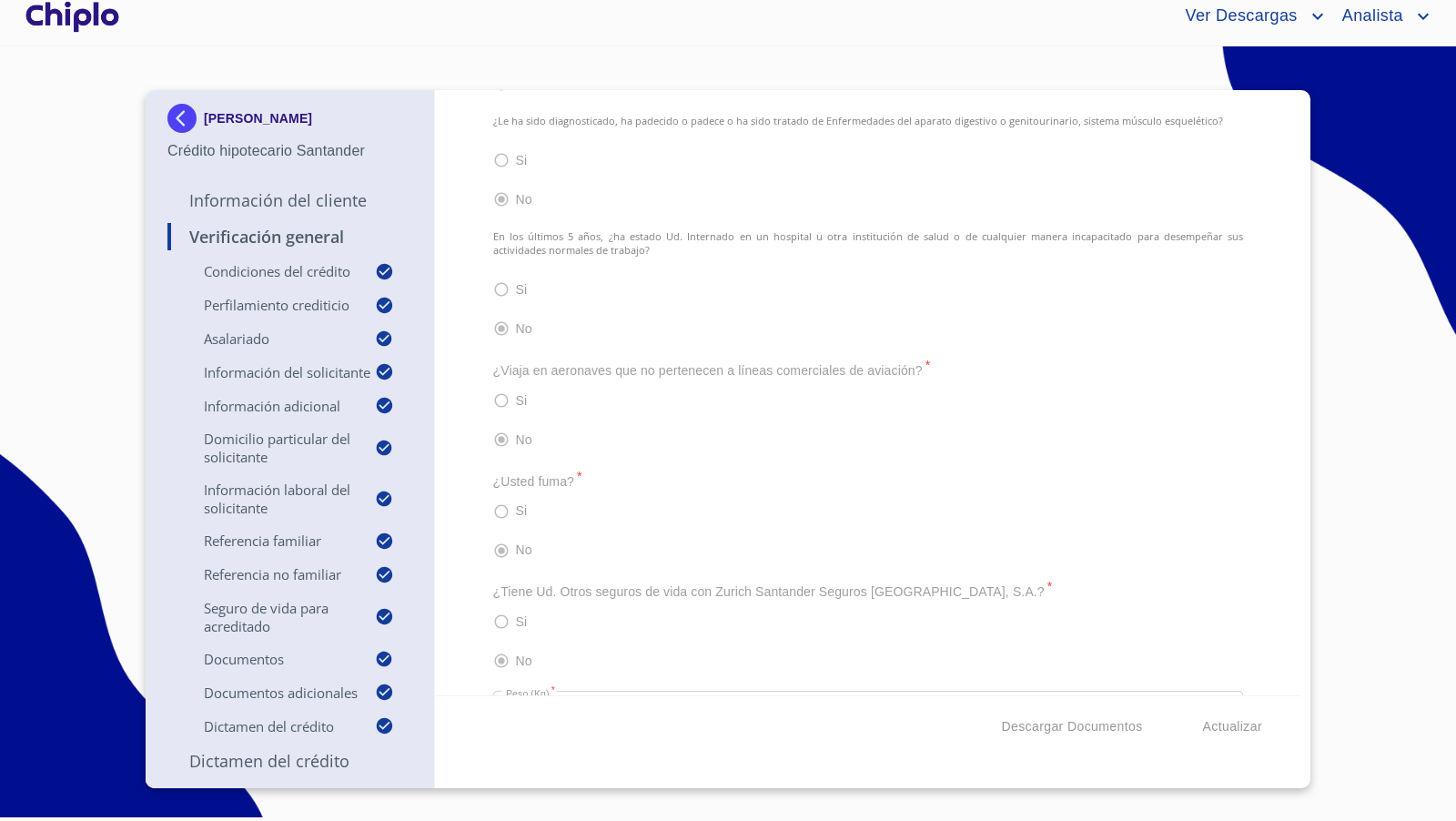
scroll to position [7050, 0]
click at [1074, 736] on span "Descargar Documentos" at bounding box center [1072, 727] width 141 height 23
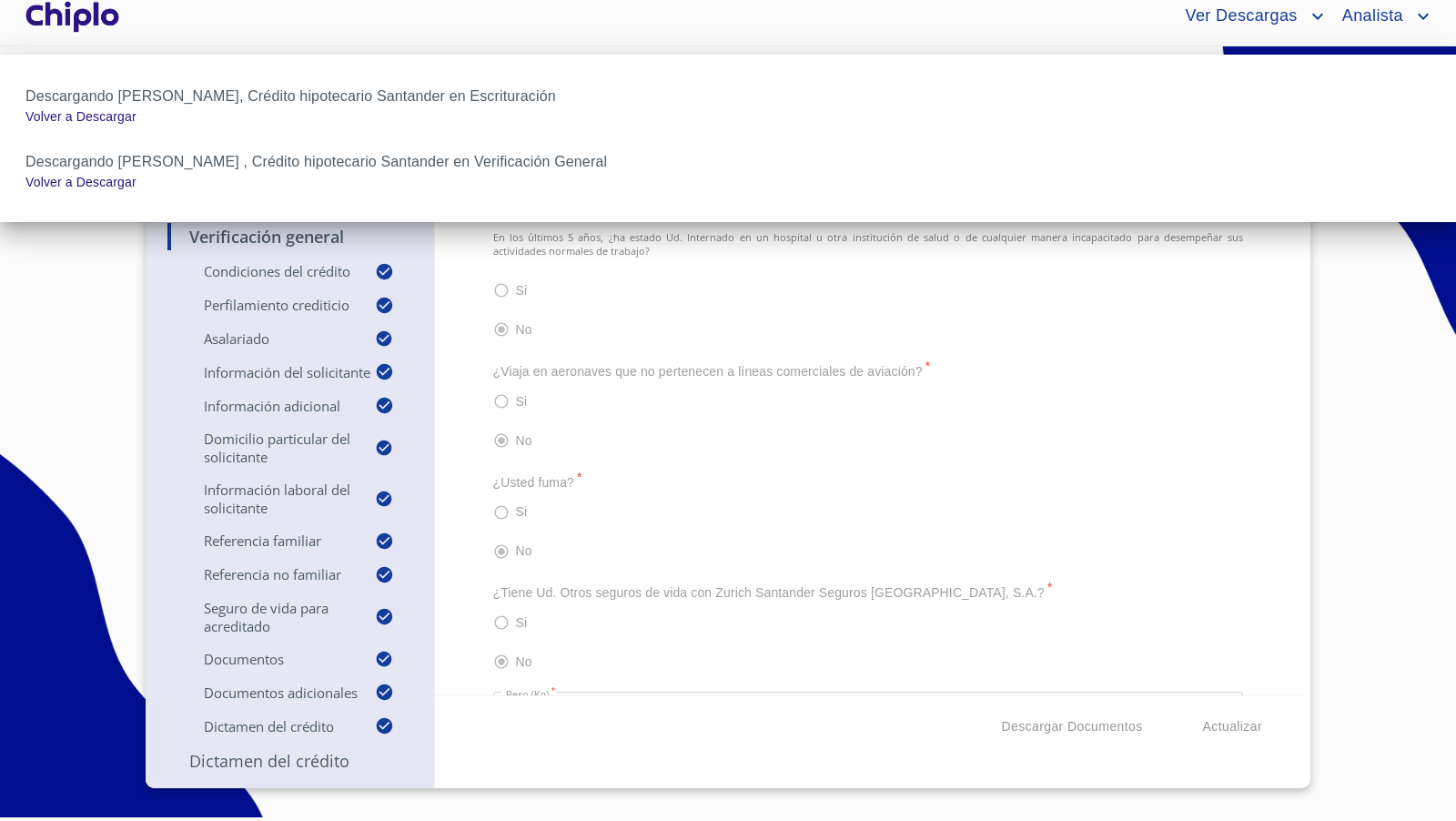
drag, startPoint x: 447, startPoint y: 522, endPoint x: 490, endPoint y: 530, distance: 43.7
click at [452, 519] on div at bounding box center [728, 410] width 1456 height 821
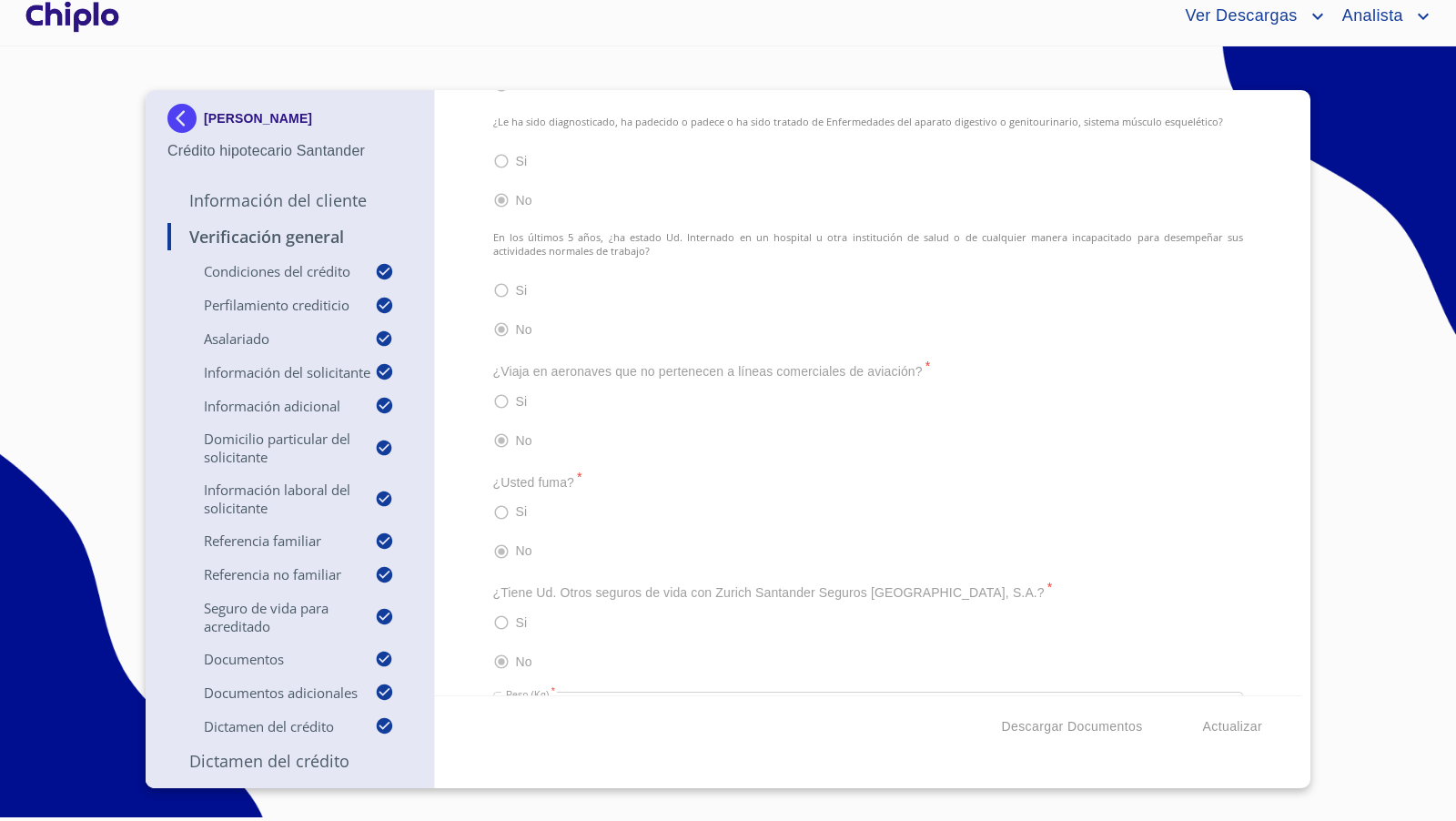
click at [94, 17] on div at bounding box center [71, 16] width 101 height 58
